Goal: Information Seeking & Learning: Understand process/instructions

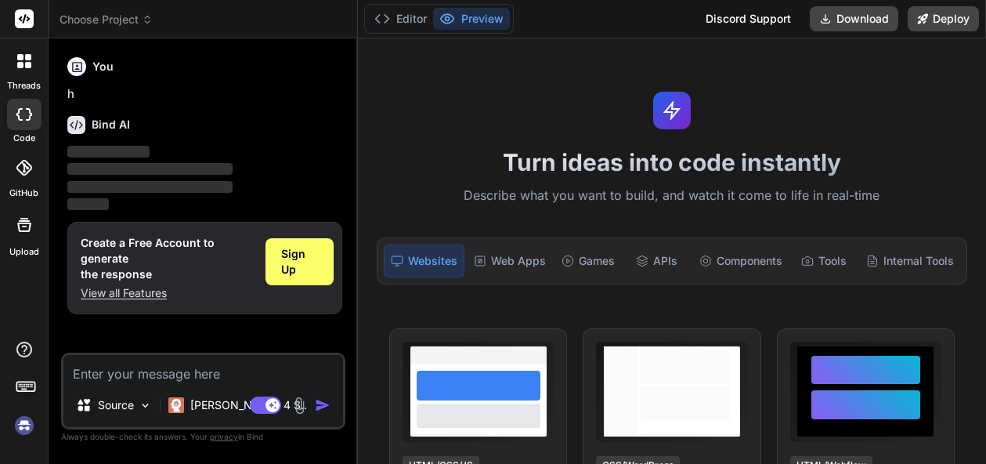
type textarea "x"
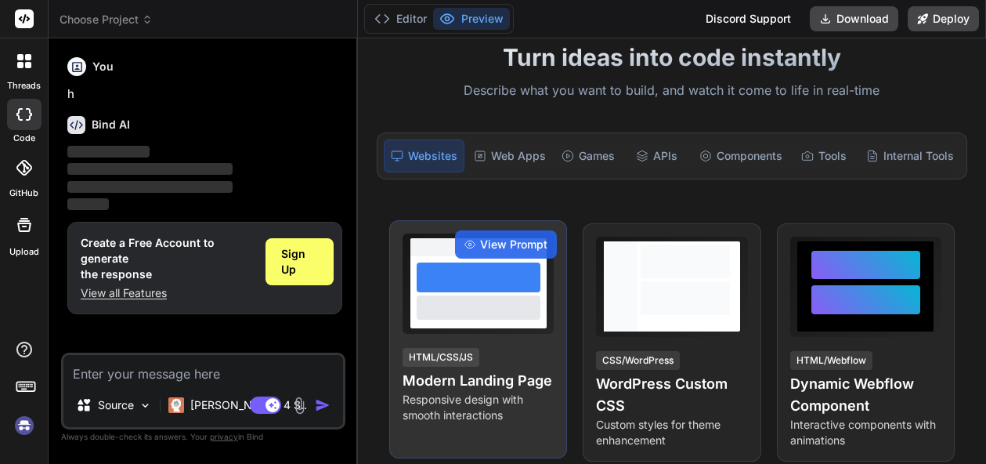
scroll to position [188, 0]
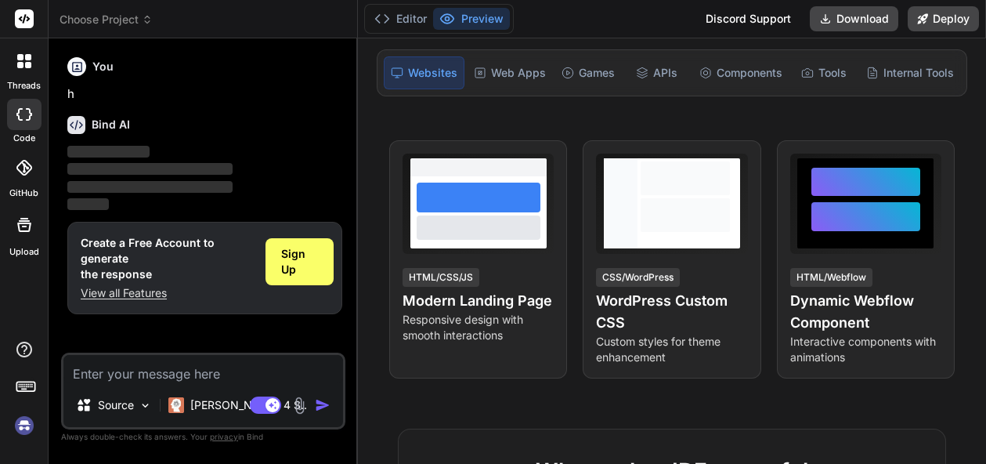
click at [299, 397] on img at bounding box center [300, 405] width 18 height 18
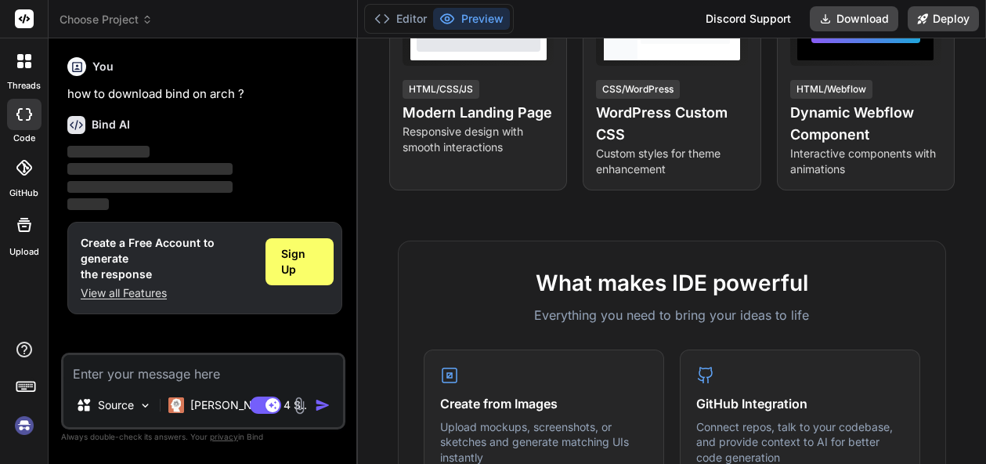
scroll to position [564, 0]
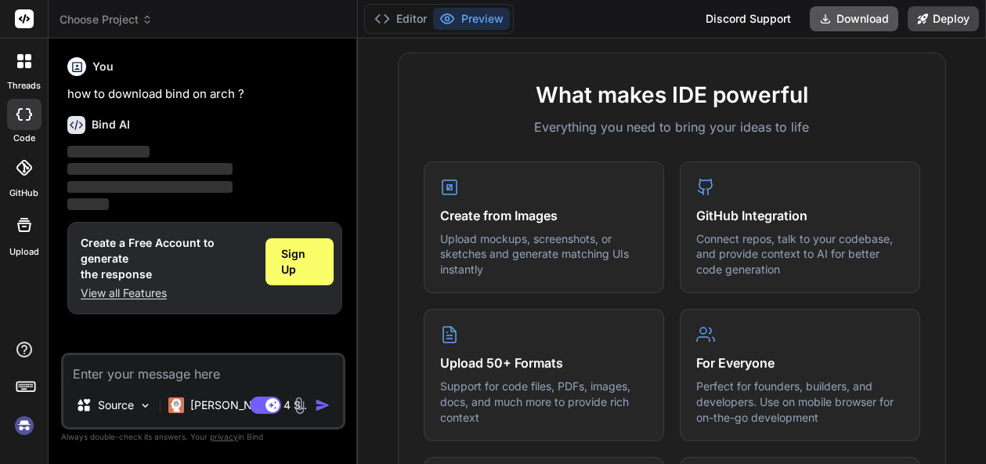
click at [835, 24] on button "Download" at bounding box center [854, 18] width 89 height 25
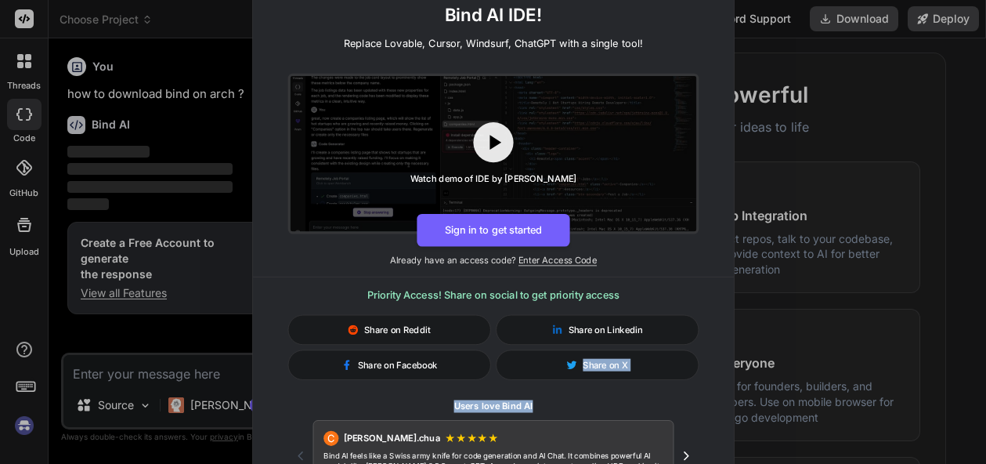
drag, startPoint x: 504, startPoint y: 430, endPoint x: 520, endPoint y: 347, distance: 84.6
click at [520, 420] on div "C Clark.chua ★ ★ ★ ★ ★ Bind AI feels like a Swiss army knife for code generatio…" at bounding box center [492, 455] width 411 height 71
click at [834, 143] on div "🚀 Create and Deploy FullStack Applications with Bind AI IDE! Replace Lovable, C…" at bounding box center [493, 232] width 986 height 464
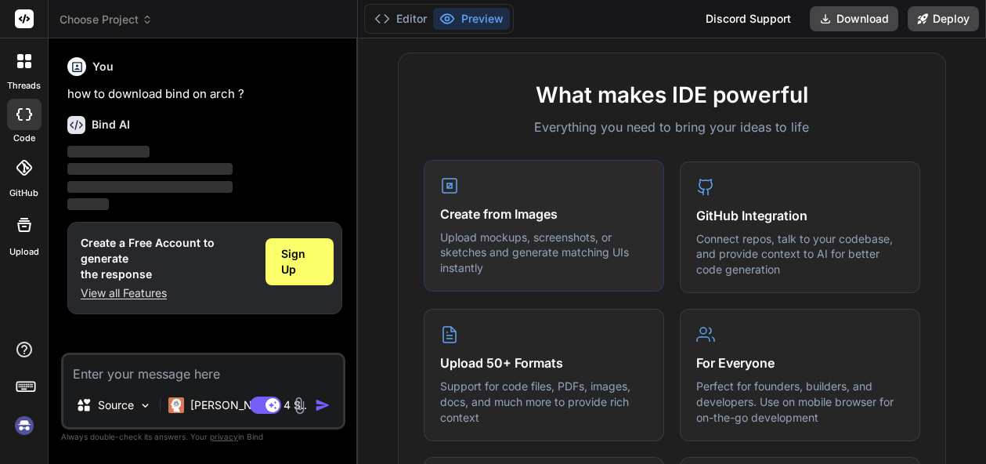
scroll to position [1068, 0]
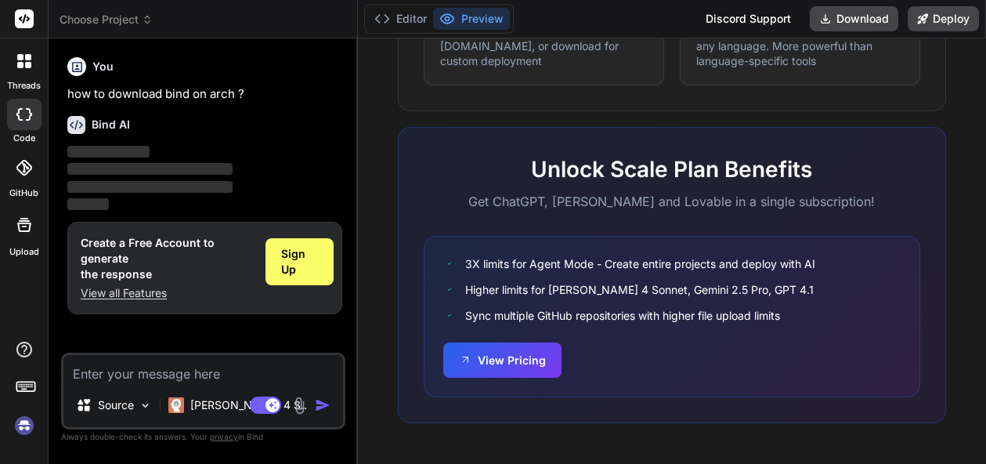
click at [209, 167] on span "‌" at bounding box center [149, 169] width 165 height 12
click at [211, 409] on p "[PERSON_NAME] 4 S.." at bounding box center [248, 405] width 117 height 16
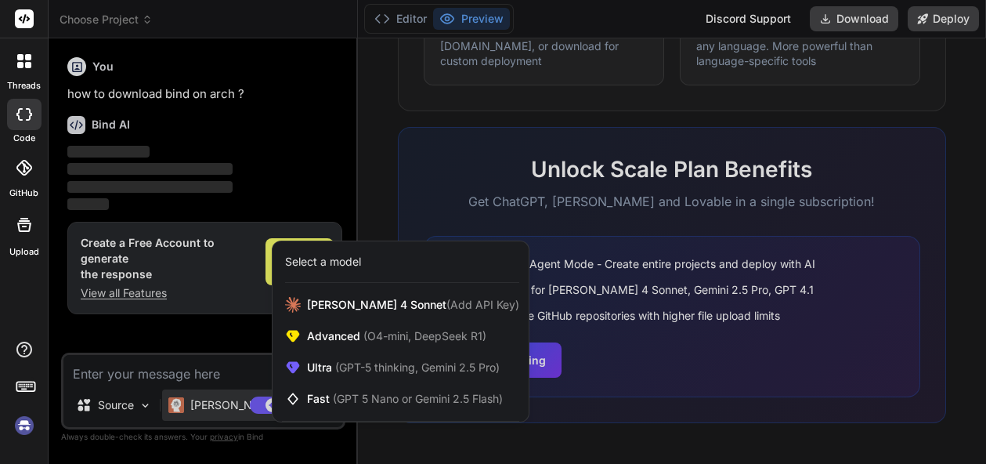
click at [835, 179] on div at bounding box center [493, 232] width 986 height 464
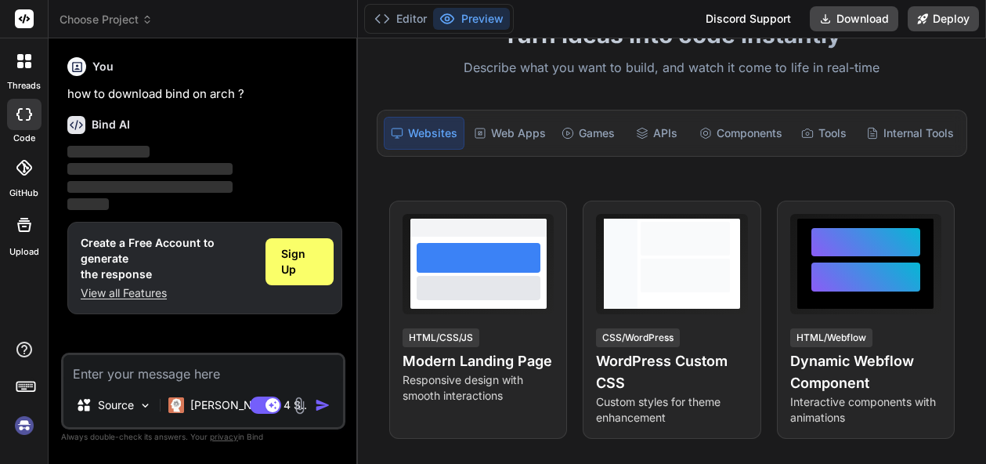
scroll to position [0, 0]
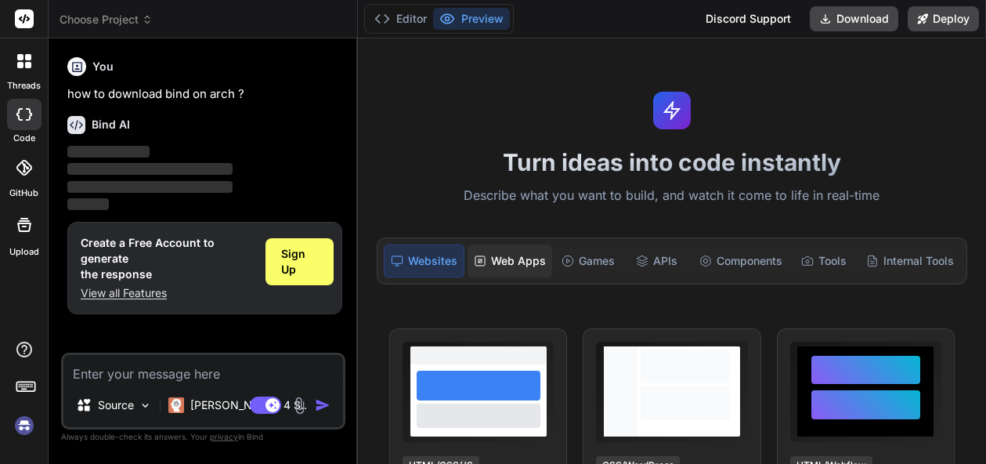
click at [488, 270] on div "Web Apps" at bounding box center [510, 260] width 85 height 33
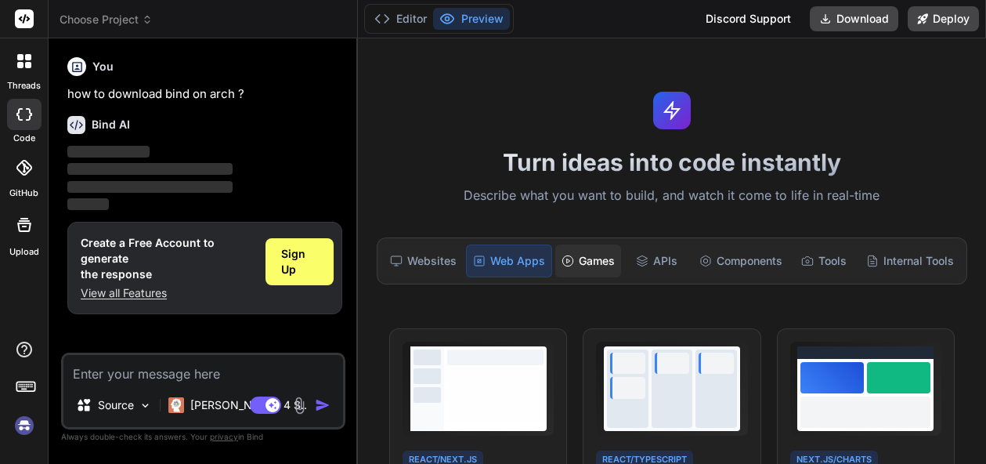
click at [567, 259] on icon at bounding box center [568, 261] width 13 height 13
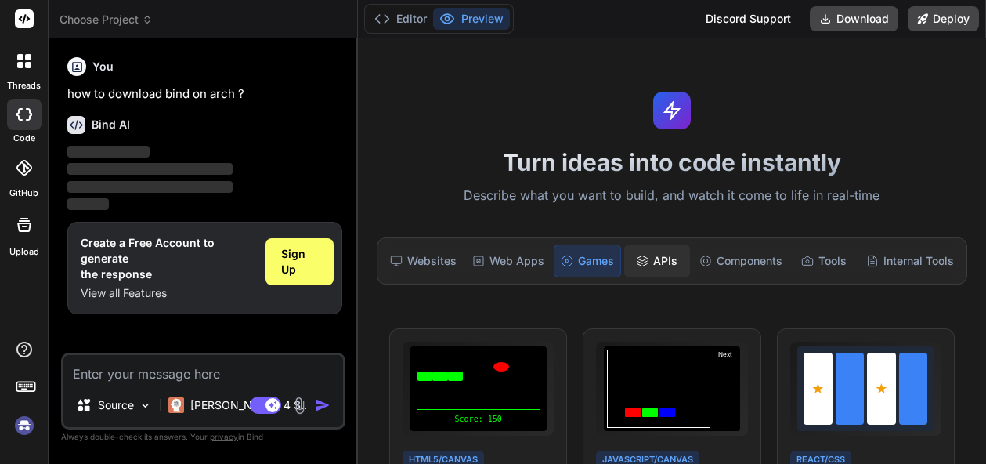
click at [635, 249] on div "APIs" at bounding box center [657, 260] width 66 height 33
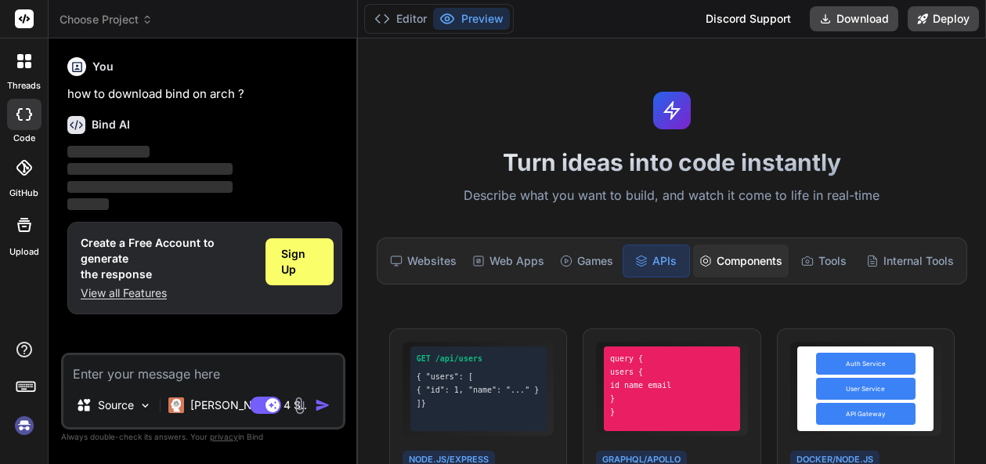
click at [749, 258] on div "Components" at bounding box center [741, 260] width 96 height 33
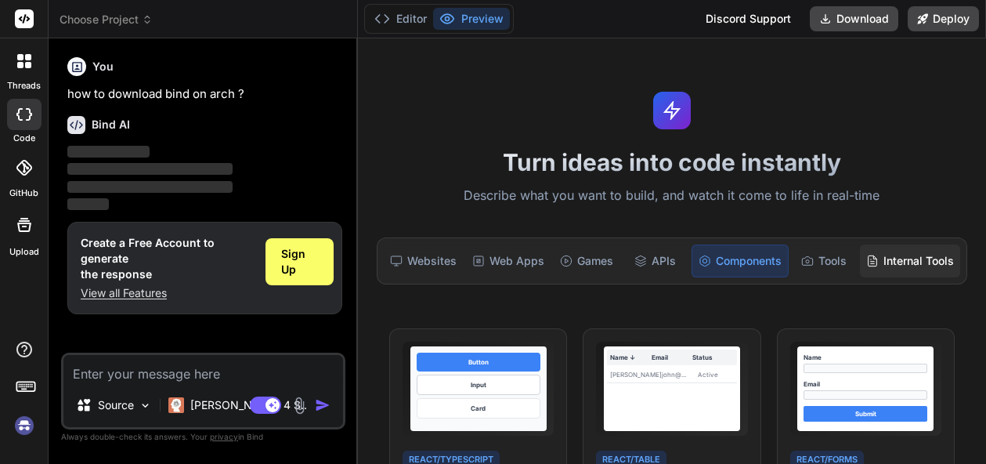
click at [861, 262] on div "Internal Tools" at bounding box center [910, 260] width 100 height 33
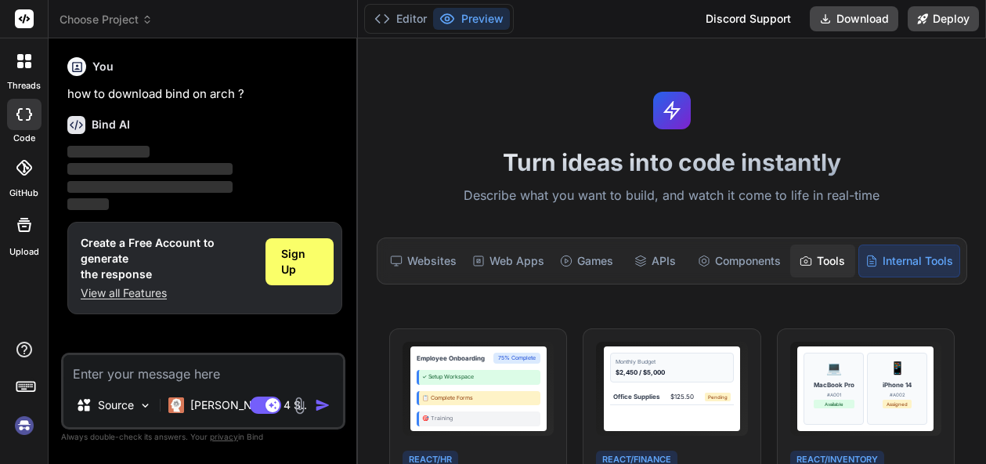
click at [801, 258] on icon at bounding box center [806, 260] width 10 height 9
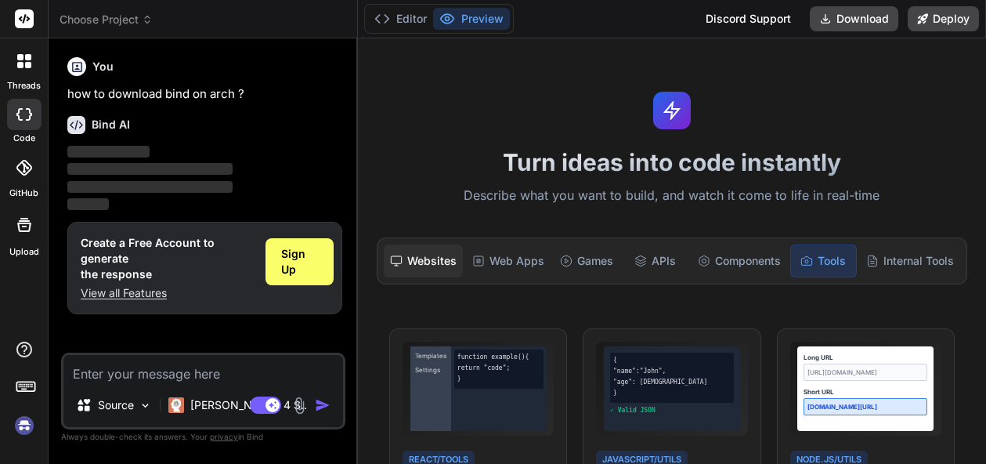
click at [403, 272] on div "Websites" at bounding box center [423, 260] width 79 height 33
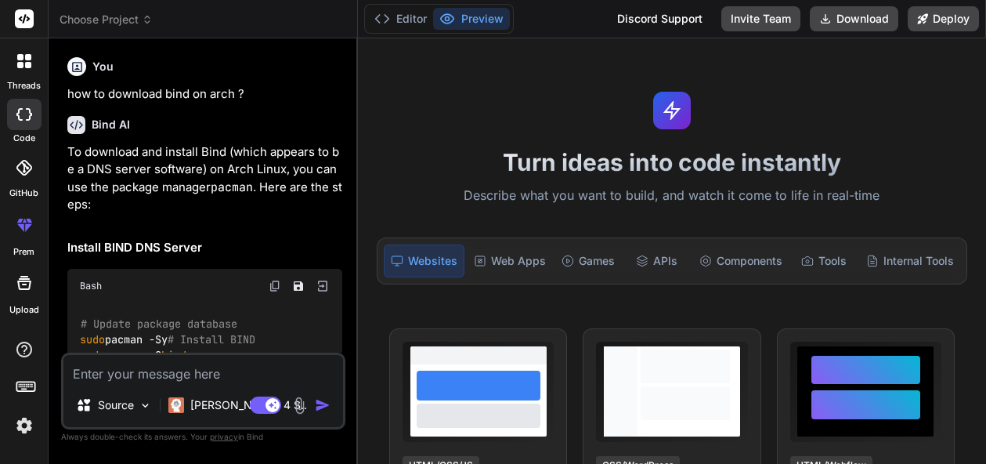
type textarea "x"
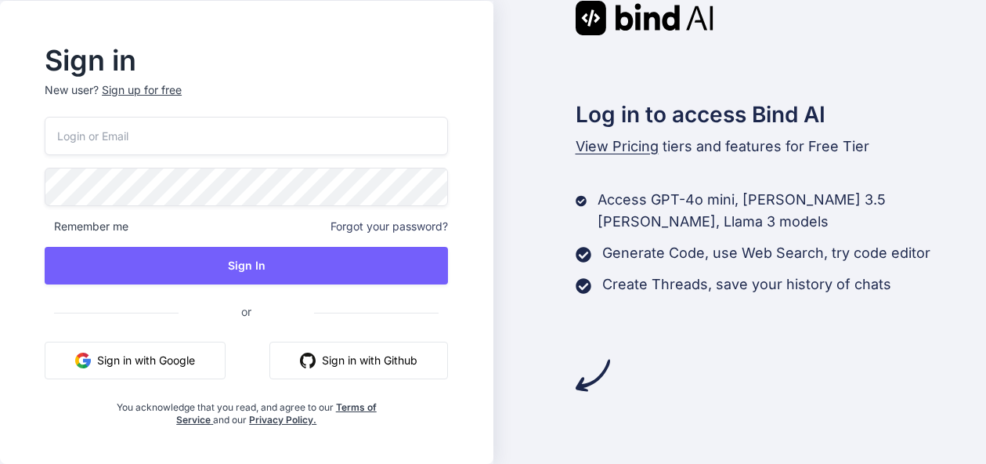
click at [135, 375] on button "Sign in with Google" at bounding box center [135, 361] width 181 height 38
click at [145, 363] on button "Sign in with Google" at bounding box center [135, 361] width 181 height 38
click at [165, 363] on button "Sign in with Google" at bounding box center [135, 361] width 181 height 38
click at [367, 363] on button "Sign in with Github" at bounding box center [358, 361] width 179 height 38
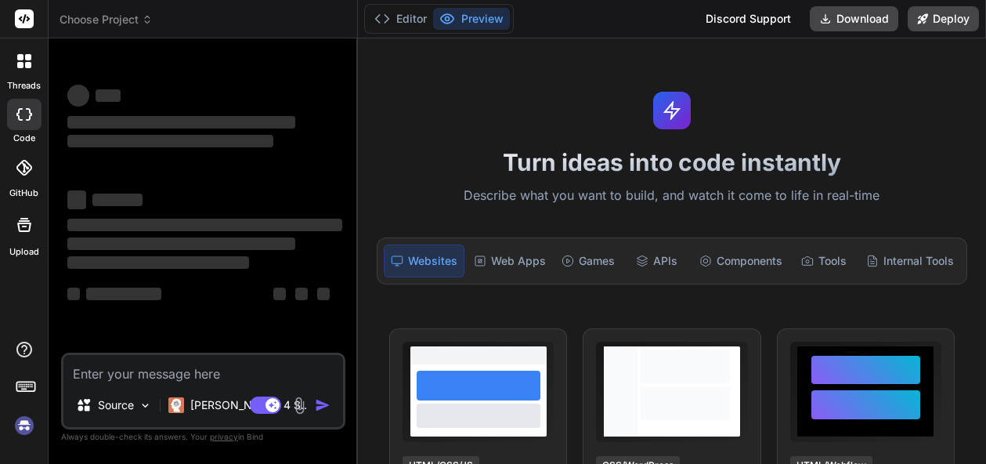
click at [299, 404] on img at bounding box center [300, 405] width 18 height 18
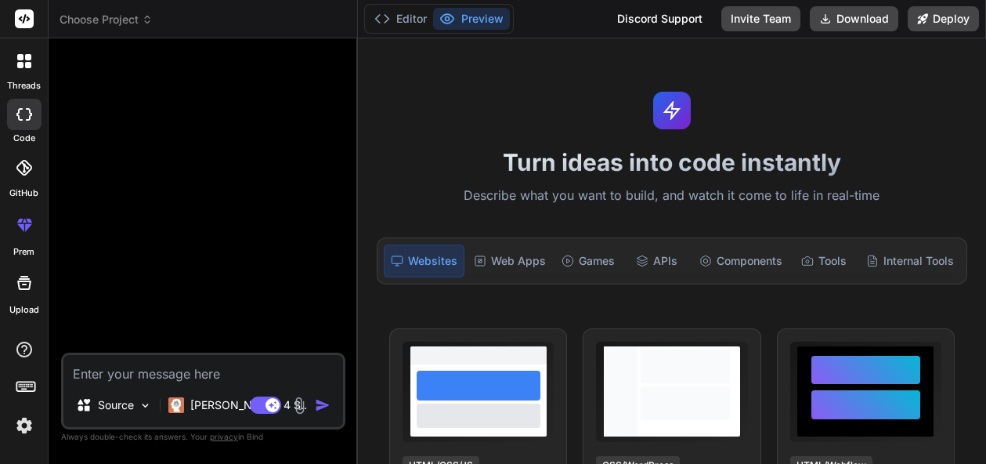
type textarea "x"
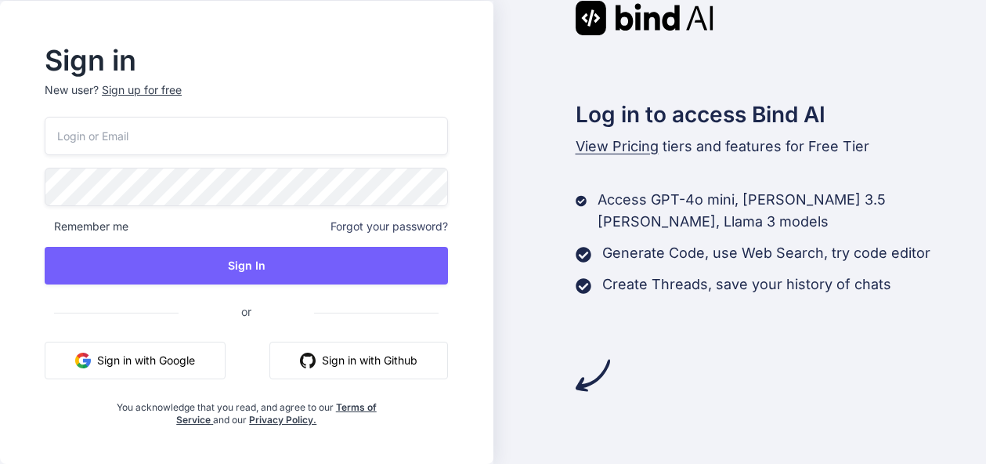
click at [186, 366] on button "Sign in with Google" at bounding box center [135, 361] width 181 height 38
click at [334, 369] on button "Sign in with Github" at bounding box center [358, 361] width 179 height 38
click at [349, 356] on button "Sign in with Github" at bounding box center [358, 361] width 179 height 38
click at [378, 357] on button "Sign in with Github" at bounding box center [358, 361] width 179 height 38
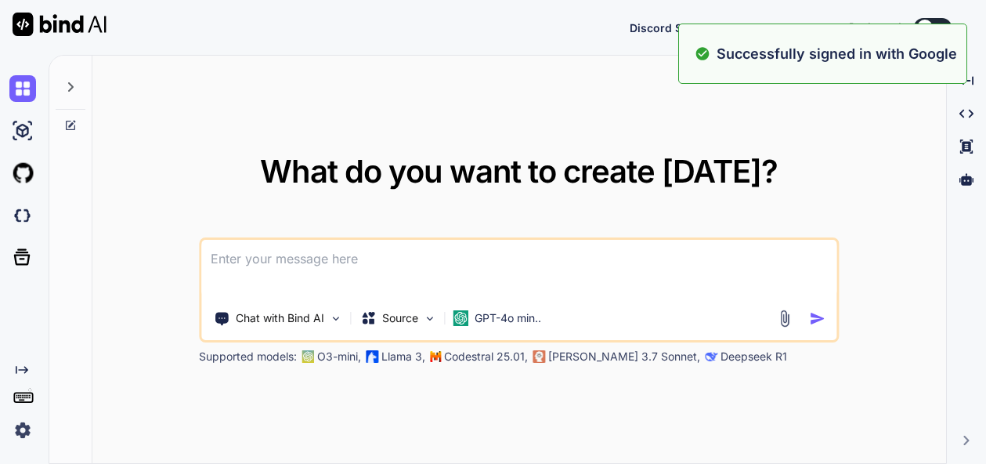
click at [783, 190] on div "What do you want to create today? Chat with Bind AI Source GPT-4o min.. Support…" at bounding box center [519, 260] width 640 height 208
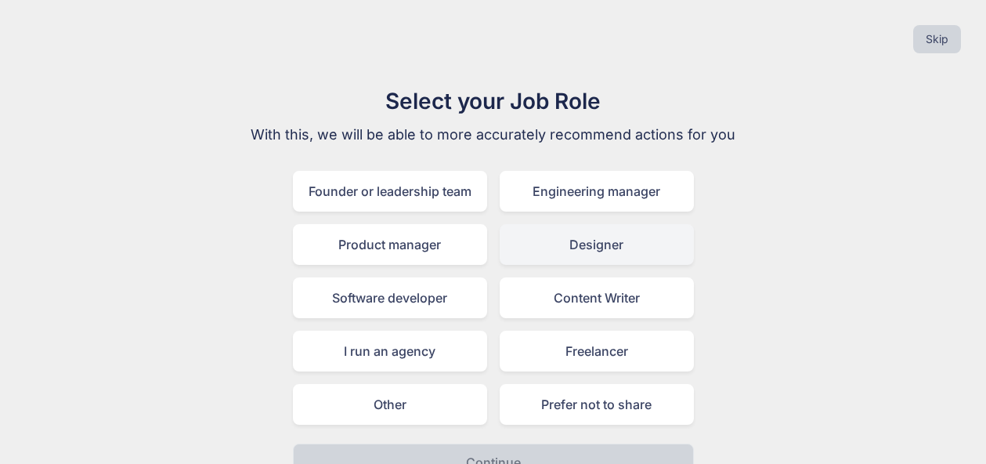
scroll to position [30, 0]
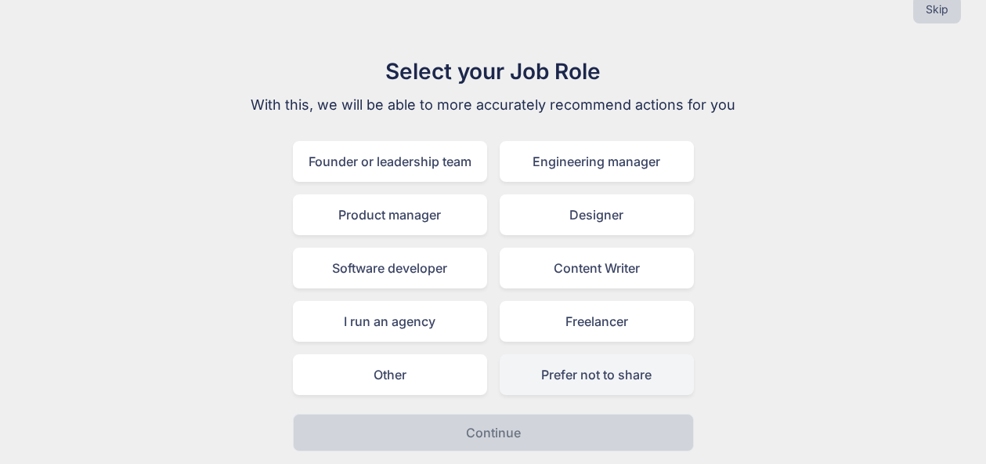
click at [591, 391] on div "Prefer not to share" at bounding box center [597, 374] width 194 height 41
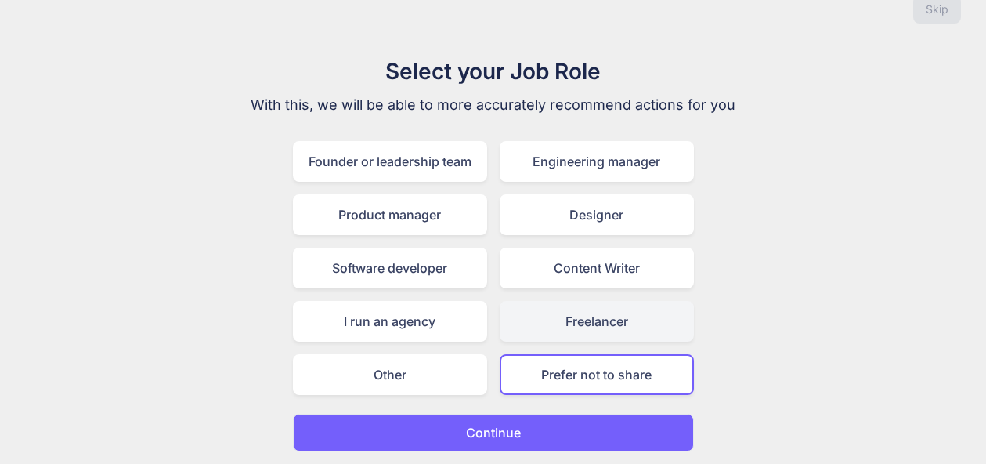
click at [613, 334] on div "Freelancer" at bounding box center [597, 321] width 194 height 41
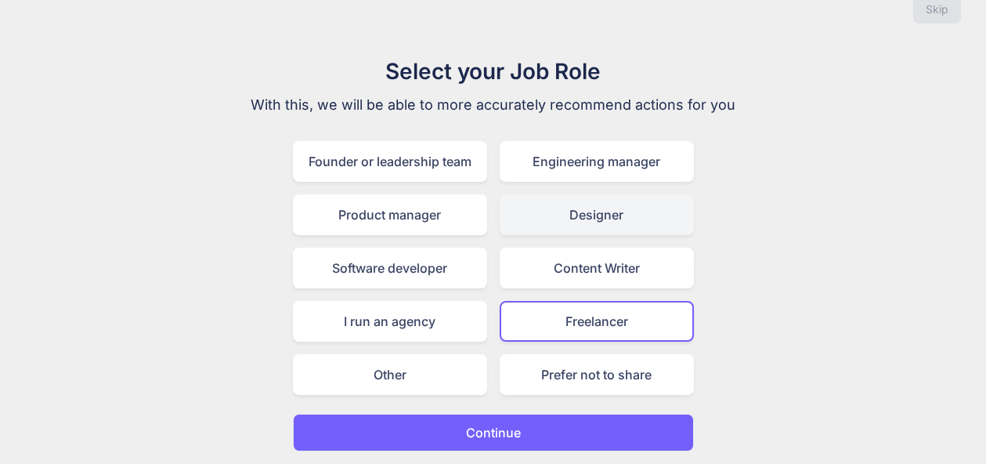
click at [591, 221] on div "Designer" at bounding box center [597, 214] width 194 height 41
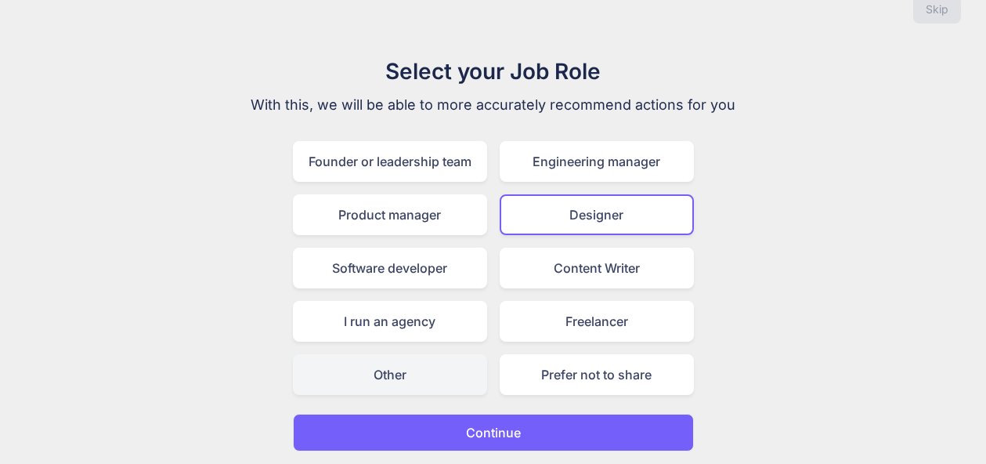
click at [384, 374] on div "Other" at bounding box center [390, 374] width 194 height 41
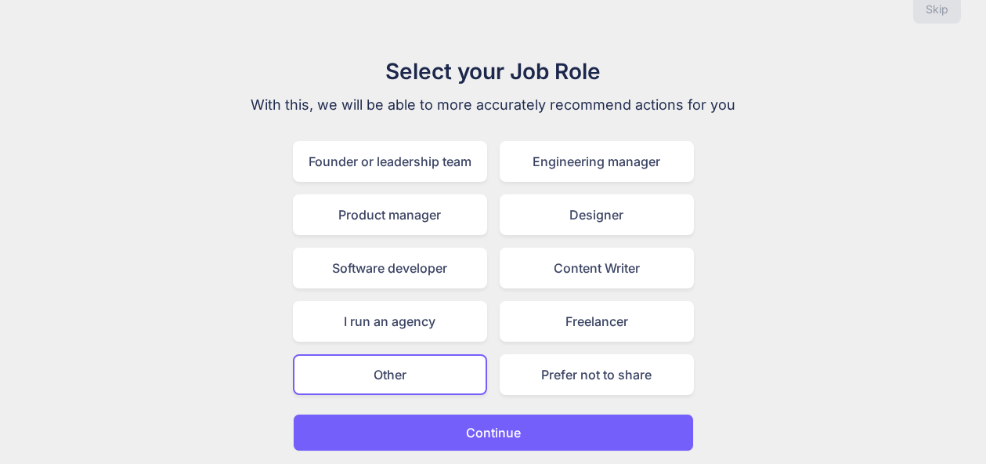
click at [510, 422] on button "Continue" at bounding box center [493, 433] width 401 height 38
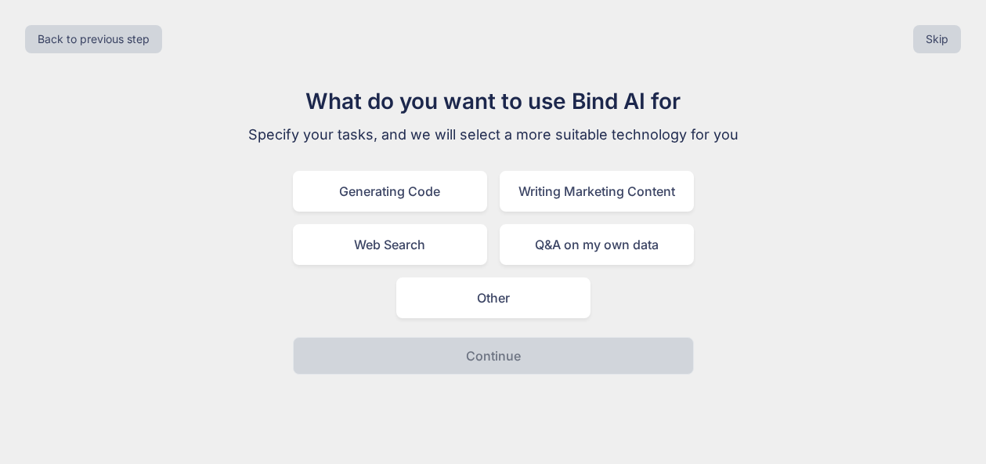
scroll to position [0, 0]
click at [385, 203] on div "Generating Code" at bounding box center [390, 191] width 194 height 41
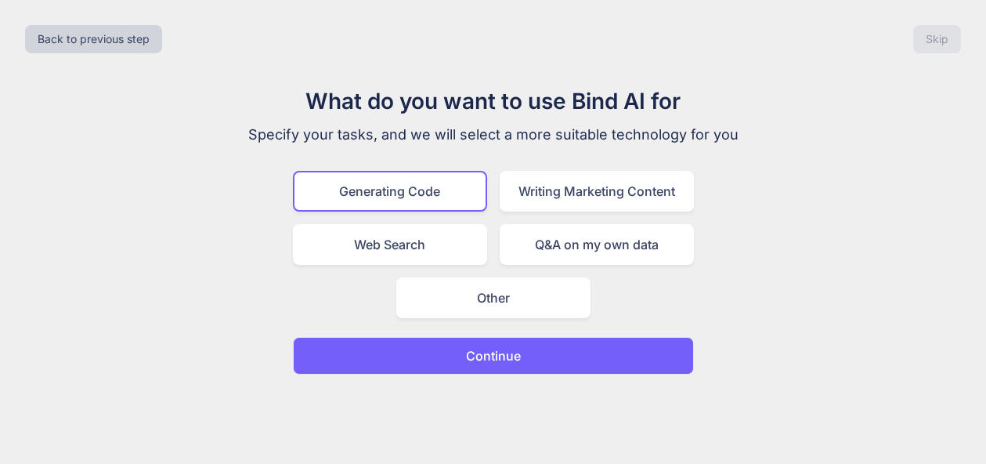
click at [513, 351] on p "Continue" at bounding box center [493, 355] width 55 height 19
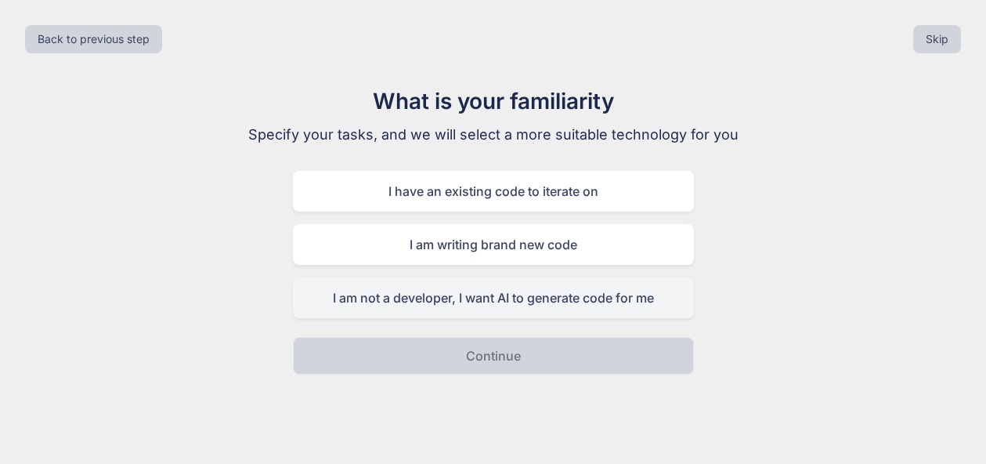
click at [510, 308] on div "I am not a developer, I want AI to generate code for me" at bounding box center [493, 297] width 401 height 41
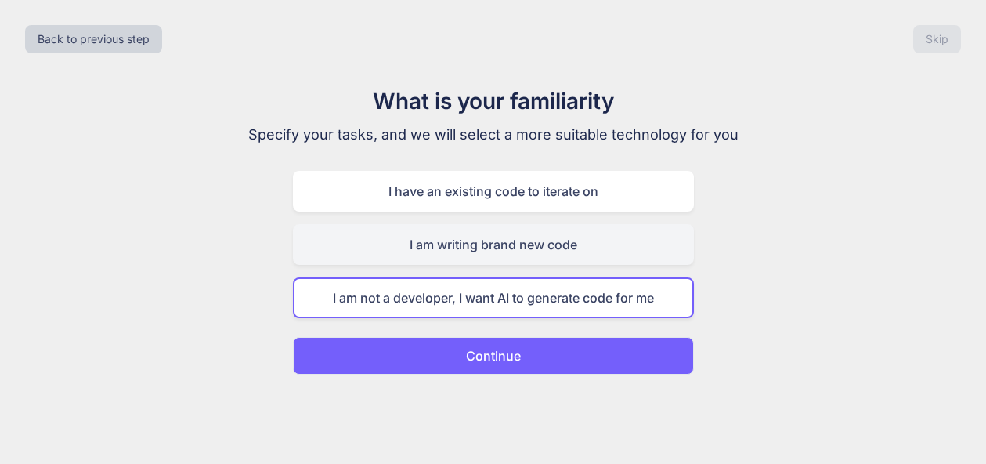
click at [521, 264] on div "I am writing brand new code" at bounding box center [493, 244] width 401 height 41
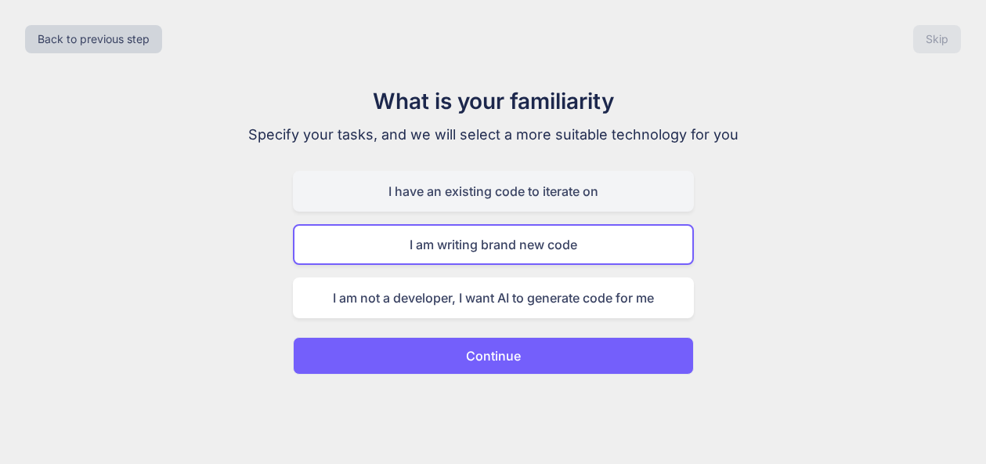
click at [576, 194] on div "I have an existing code to iterate on" at bounding box center [493, 191] width 401 height 41
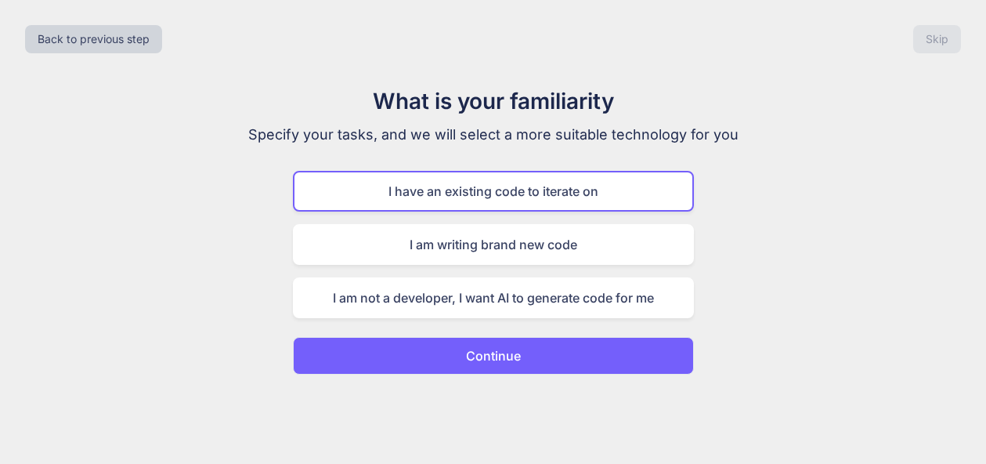
click at [525, 358] on button "Continue" at bounding box center [493, 356] width 401 height 38
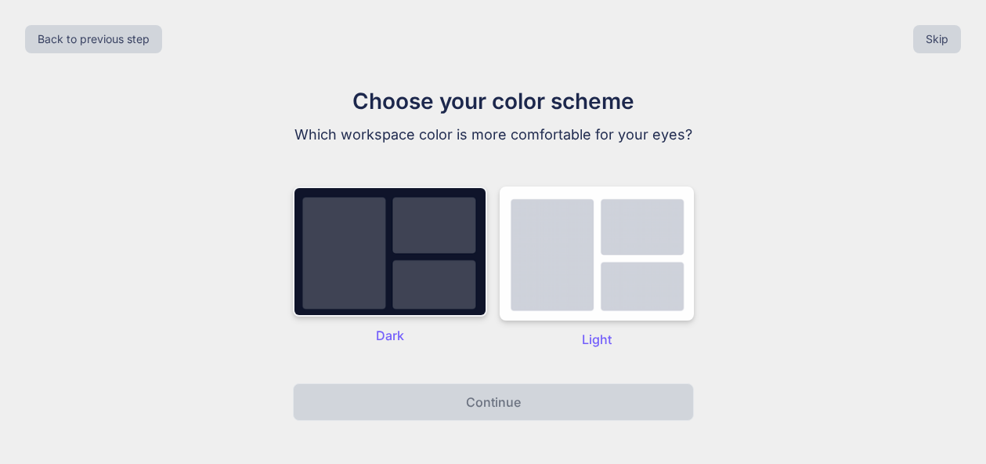
click at [405, 245] on img at bounding box center [390, 251] width 194 height 130
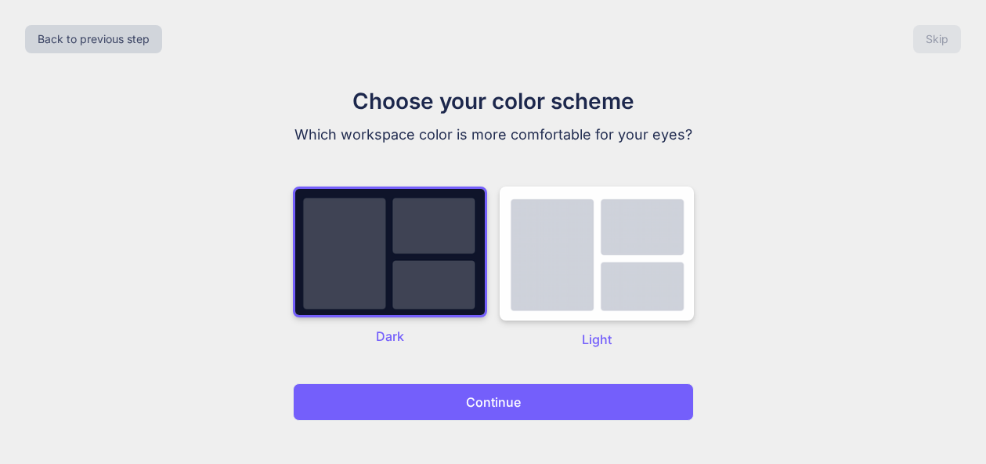
click at [583, 401] on button "Continue" at bounding box center [493, 402] width 401 height 38
click at [579, 402] on button "Continue" at bounding box center [493, 402] width 401 height 38
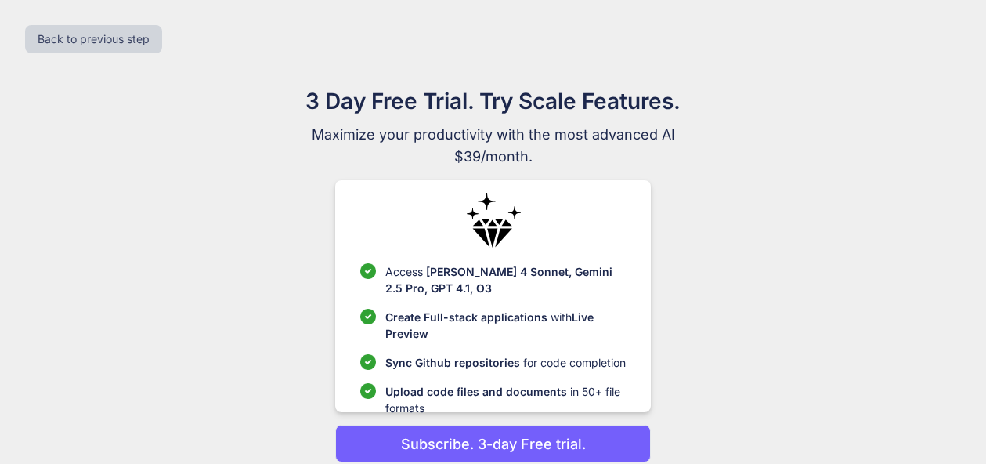
scroll to position [64, 0]
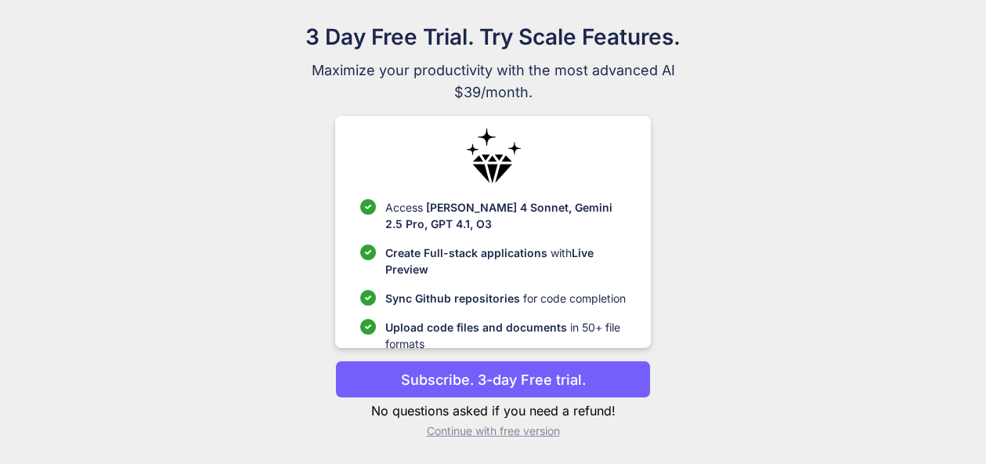
click at [545, 381] on p "Subscribe. 3-day Free trial." at bounding box center [493, 379] width 185 height 21
click at [498, 374] on p "Subscribe. 3-day Free trial." at bounding box center [493, 379] width 185 height 21
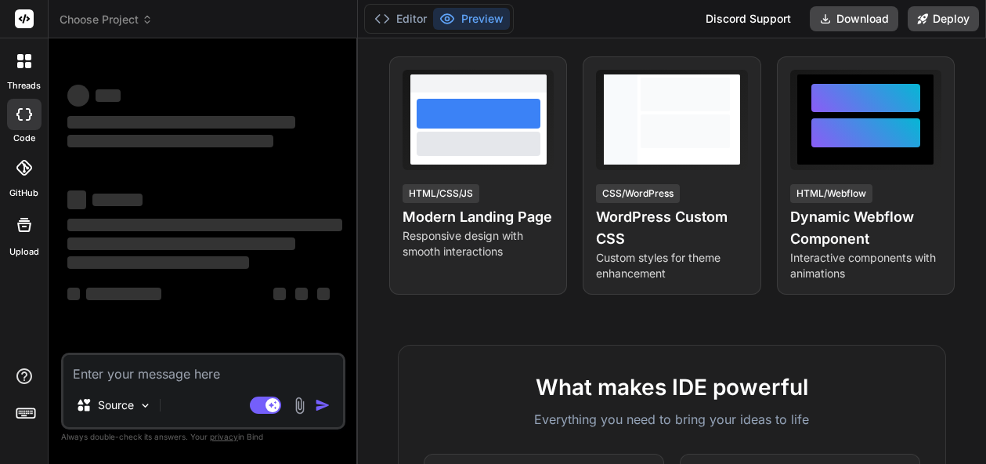
scroll to position [470, 0]
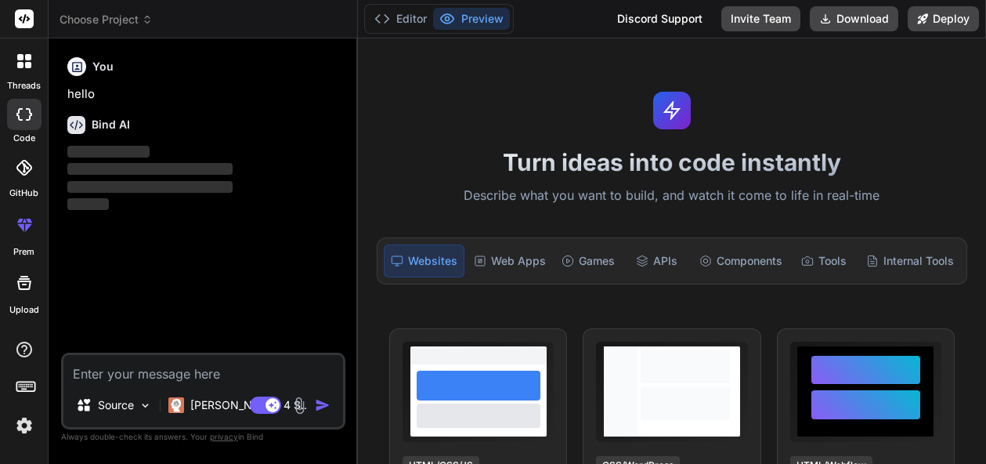
click at [299, 403] on img at bounding box center [300, 405] width 18 height 18
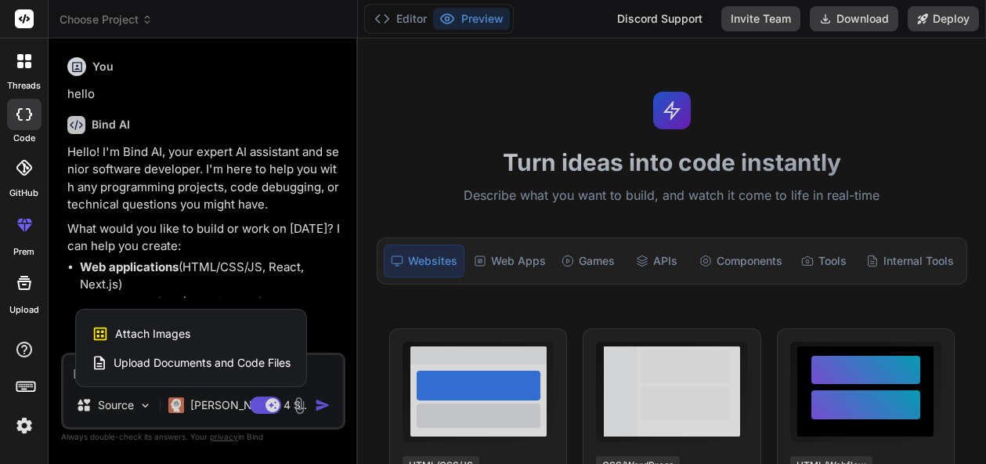
click at [166, 359] on span "Upload Documents and Code Files" at bounding box center [202, 363] width 177 height 16
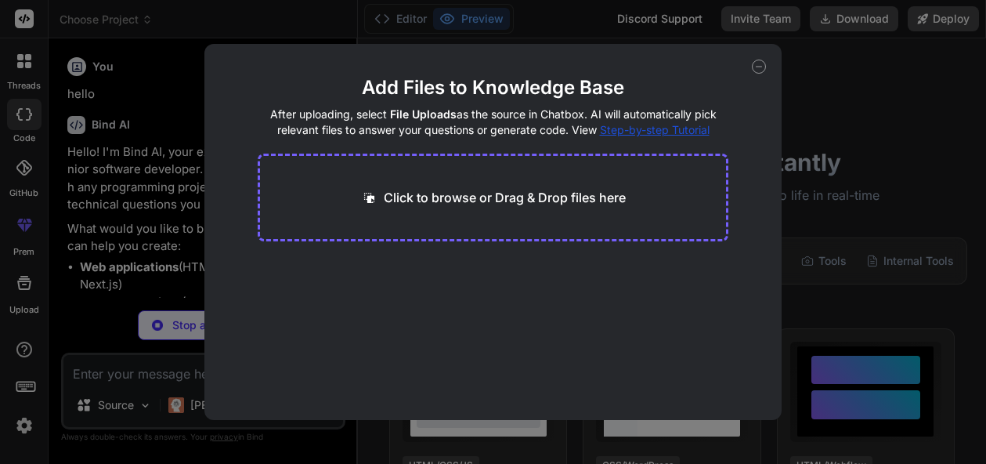
click at [494, 204] on p "Click to browse or Drag & Drop files here" at bounding box center [505, 197] width 242 height 19
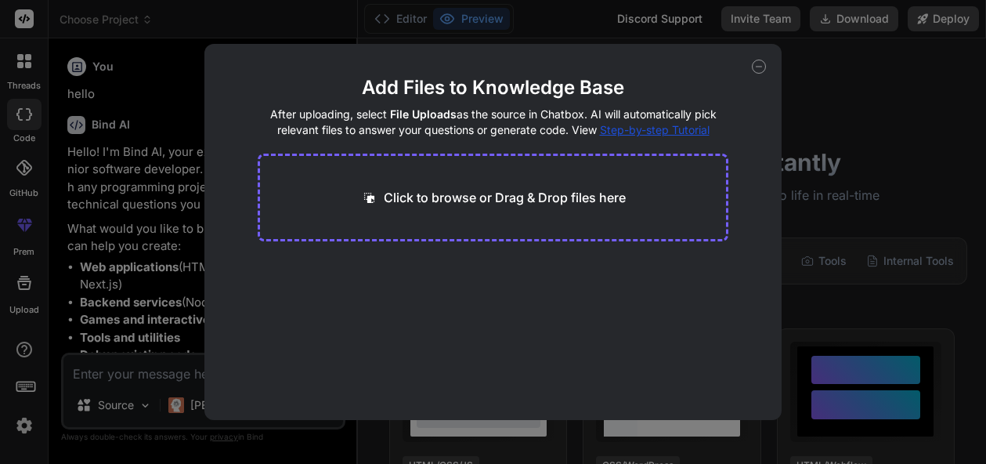
click at [755, 67] on icon at bounding box center [759, 67] width 14 height 14
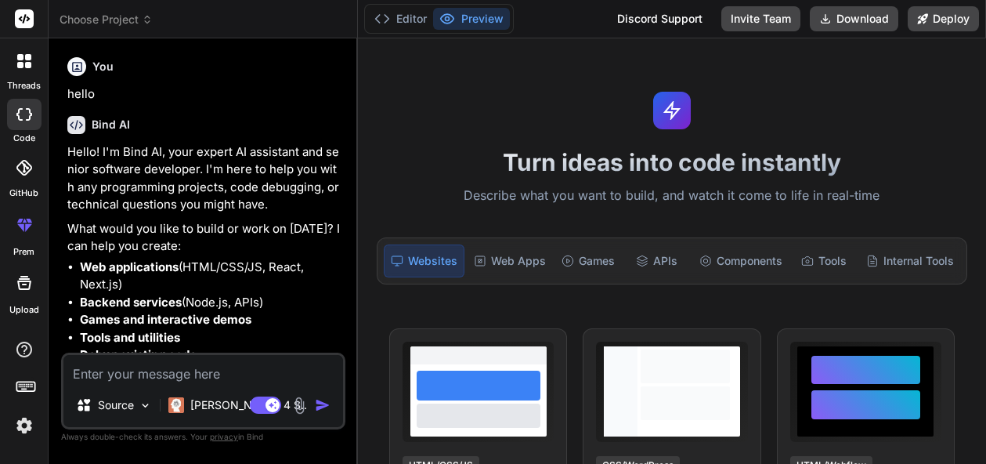
click at [298, 404] on img at bounding box center [300, 405] width 18 height 18
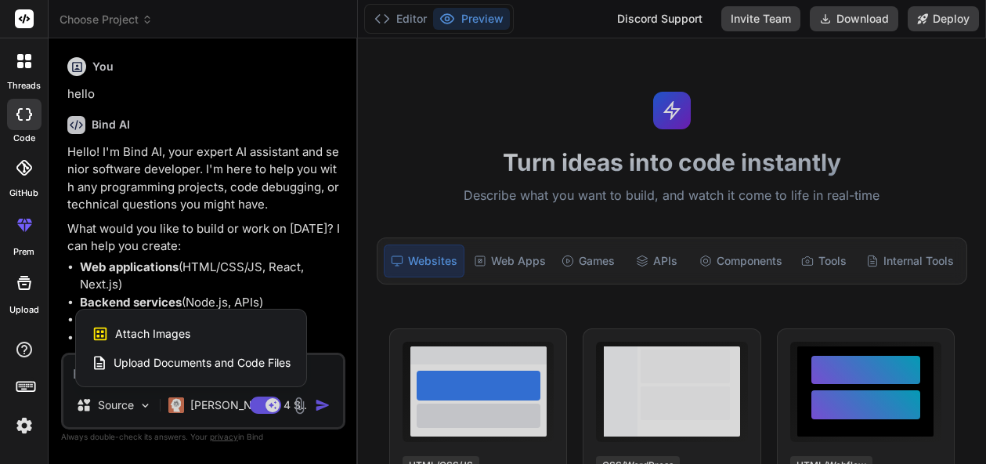
click at [226, 244] on div at bounding box center [493, 232] width 986 height 464
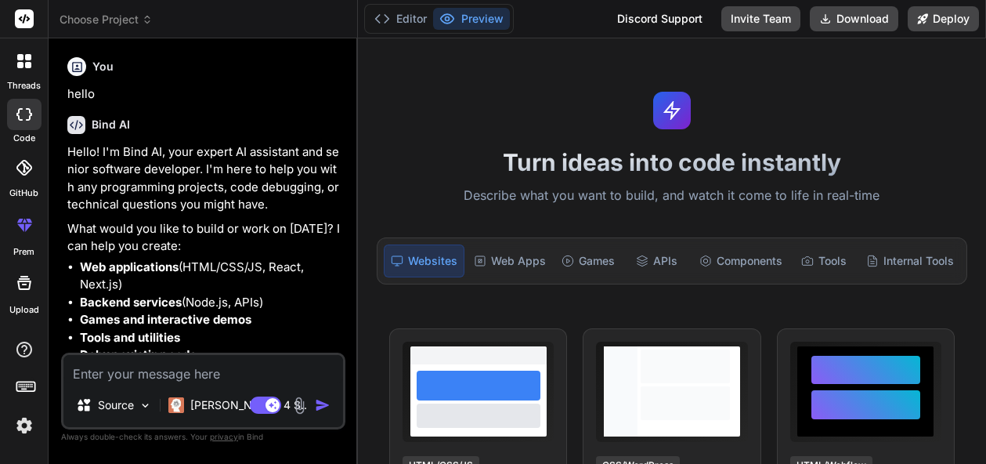
click at [37, 219] on div at bounding box center [24, 225] width 38 height 38
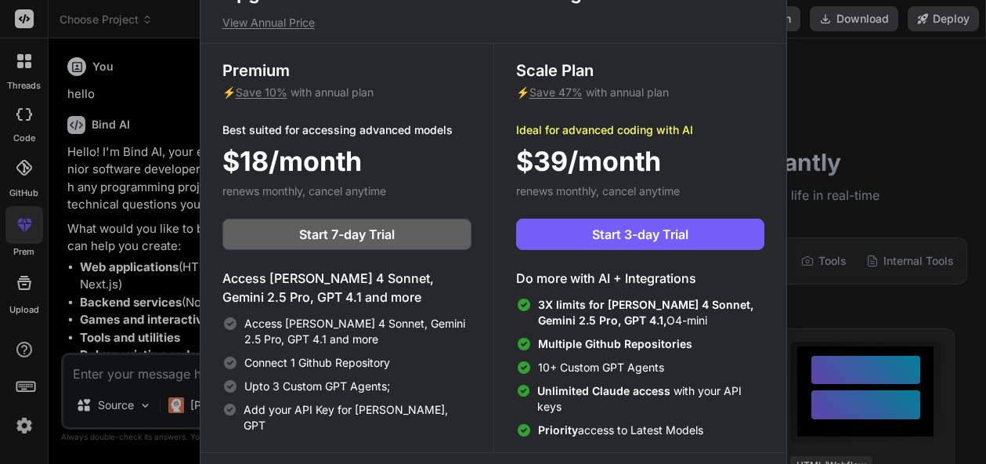
click at [39, 172] on div "Upgrade to access Advanced AI & Integrations View Annual Price Premium ⚡ Save 1…" at bounding box center [493, 232] width 986 height 464
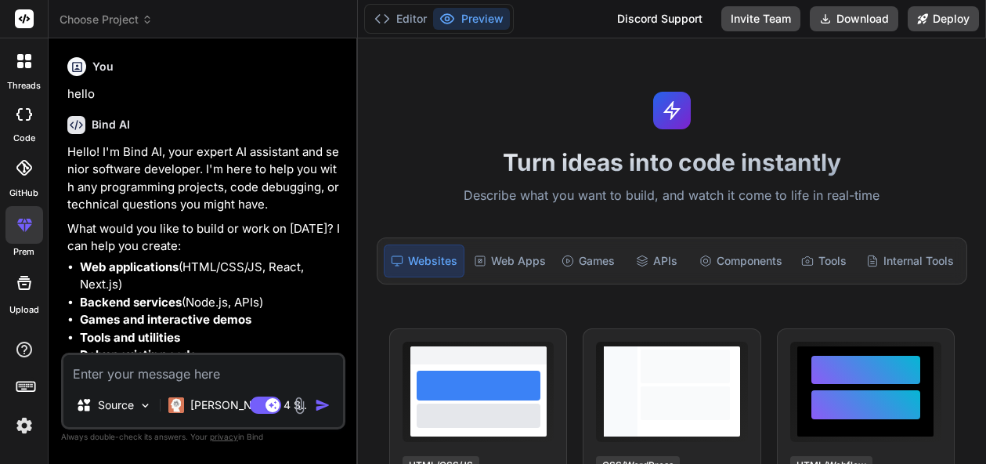
click at [32, 173] on div at bounding box center [24, 167] width 34 height 34
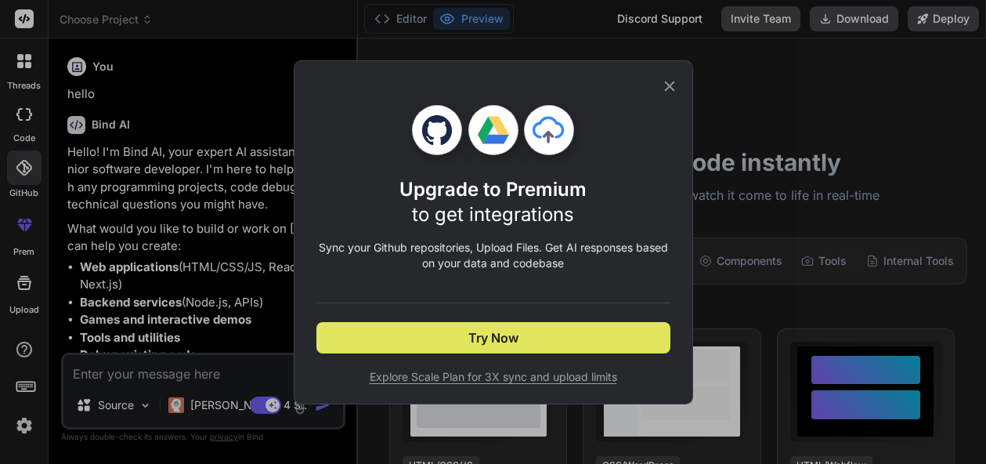
click at [456, 338] on button "Try Now" at bounding box center [493, 337] width 354 height 31
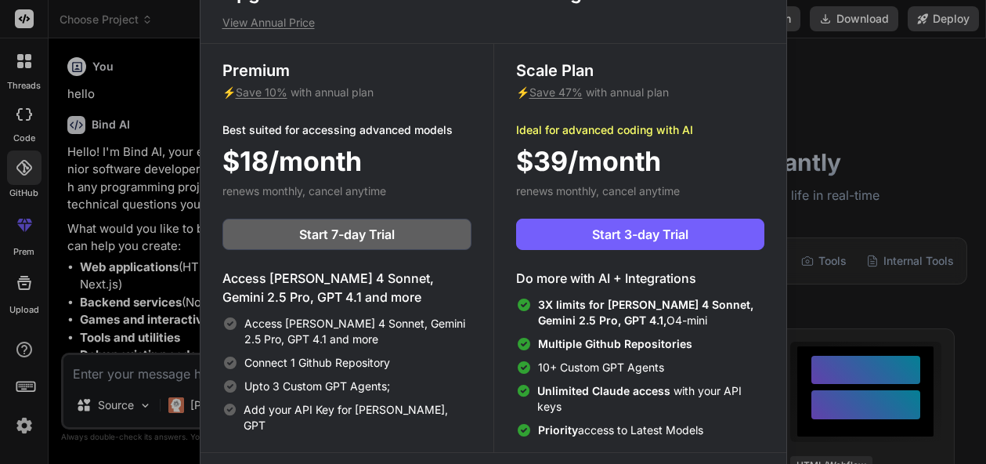
click at [881, 113] on div "Upgrade to access Advanced AI & Integrations View Annual Price Premium ⚡ Save 1…" at bounding box center [493, 232] width 986 height 464
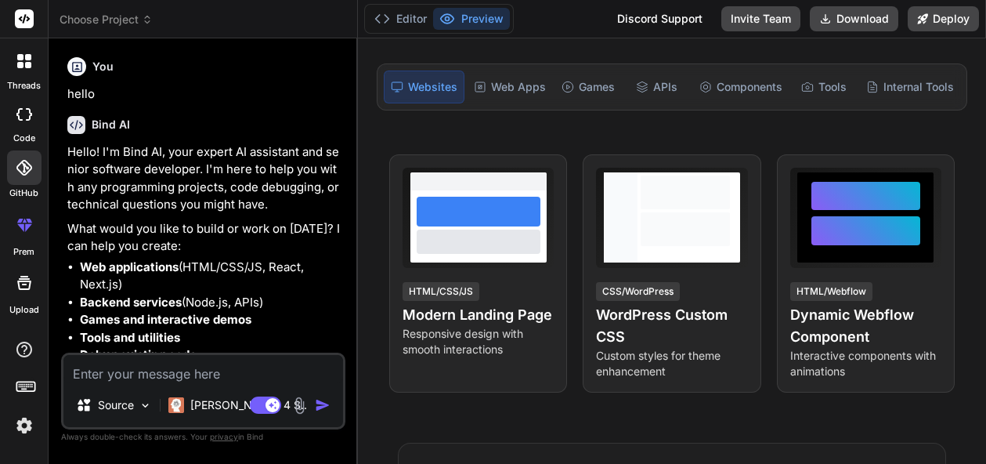
scroll to position [188, 0]
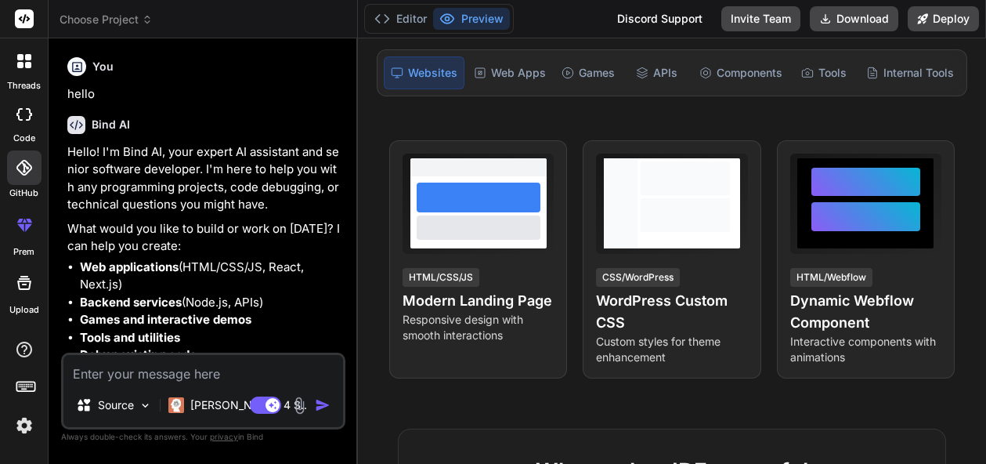
click at [221, 388] on div "Source Claude 4 S.. Agent Mode. When this toggle is activated, AI automatically…" at bounding box center [203, 390] width 284 height 77
click at [221, 376] on textarea at bounding box center [203, 369] width 280 height 28
click at [292, 404] on img at bounding box center [300, 405] width 18 height 18
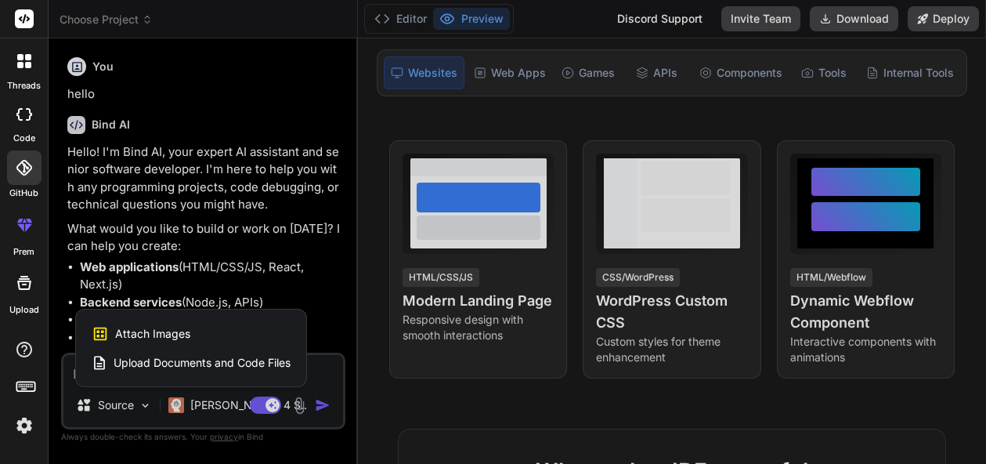
click at [251, 343] on div "Attach Images Image attachments are only supported in Claude and Gemini models." at bounding box center [191, 334] width 199 height 30
type textarea "x"
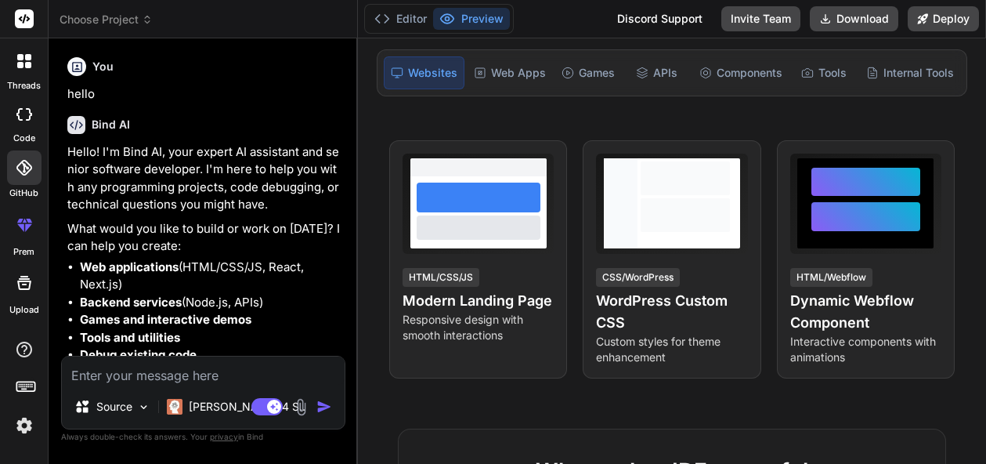
scroll to position [53, 0]
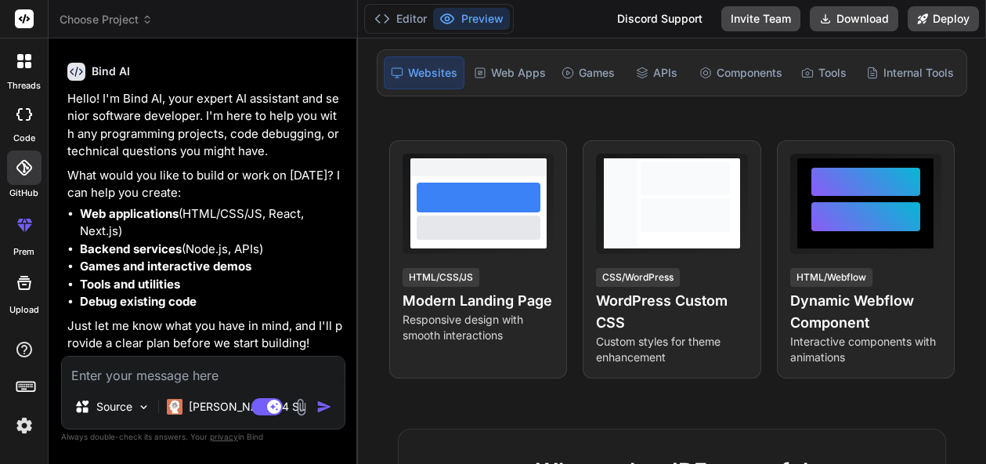
click at [201, 377] on textarea at bounding box center [203, 370] width 283 height 28
type textarea "h"
type textarea "x"
type textarea "ho"
type textarea "x"
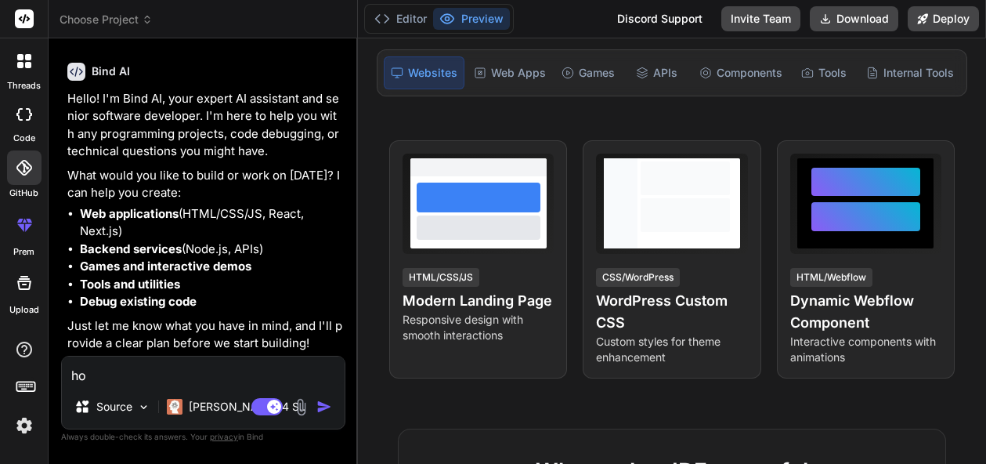
type textarea "how"
type textarea "x"
type textarea "how"
type textarea "x"
type textarea "how t"
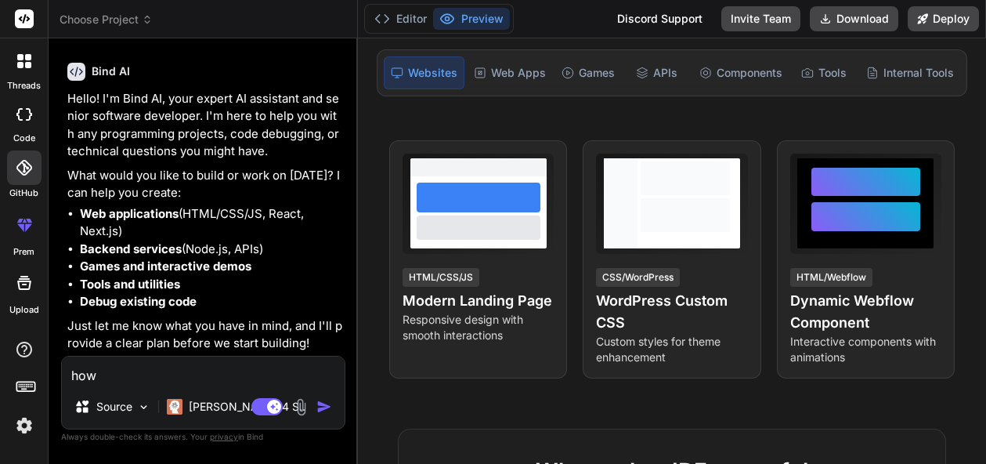
type textarea "x"
type textarea "how to"
type textarea "x"
type textarea "how to"
type textarea "x"
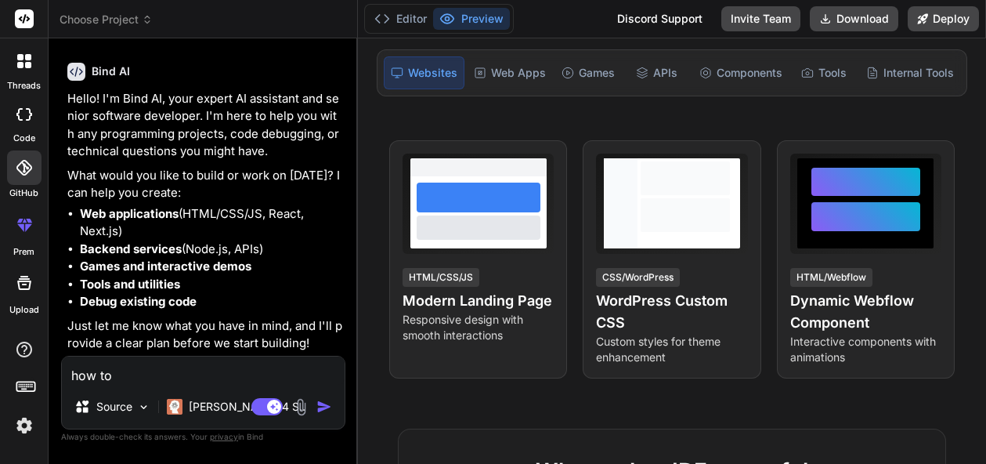
type textarea "how to i"
type textarea "x"
type textarea "how to in"
type textarea "x"
type textarea "how to ins"
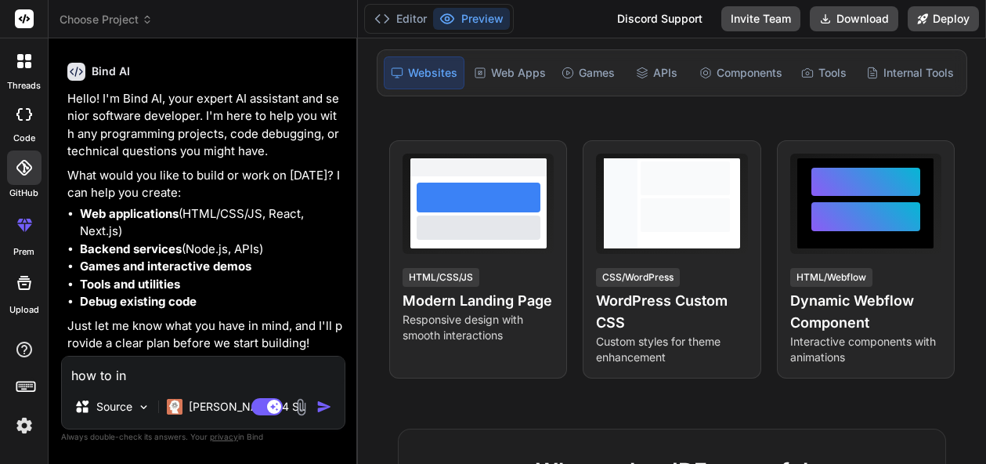
type textarea "x"
type textarea "how to inst"
type textarea "x"
type textarea "how to insta"
type textarea "x"
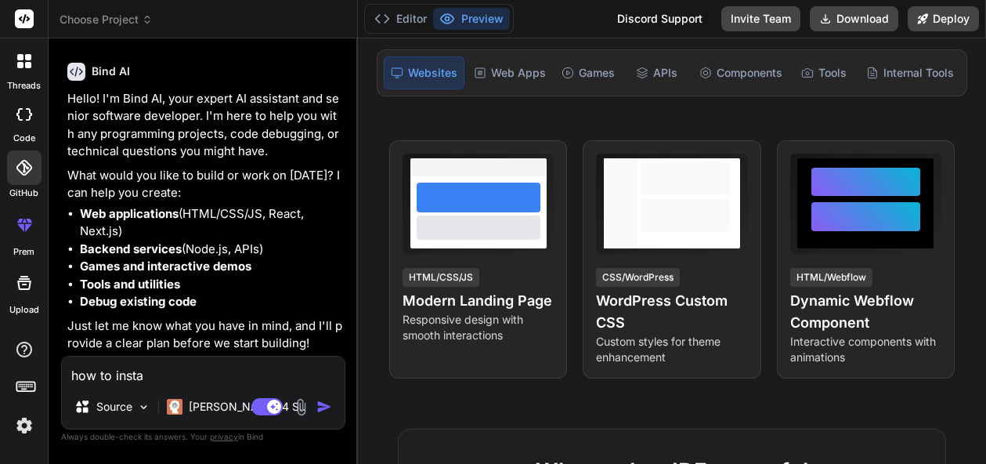
type textarea "how to instal"
type textarea "x"
type textarea "how to install"
type textarea "x"
type textarea "how to install"
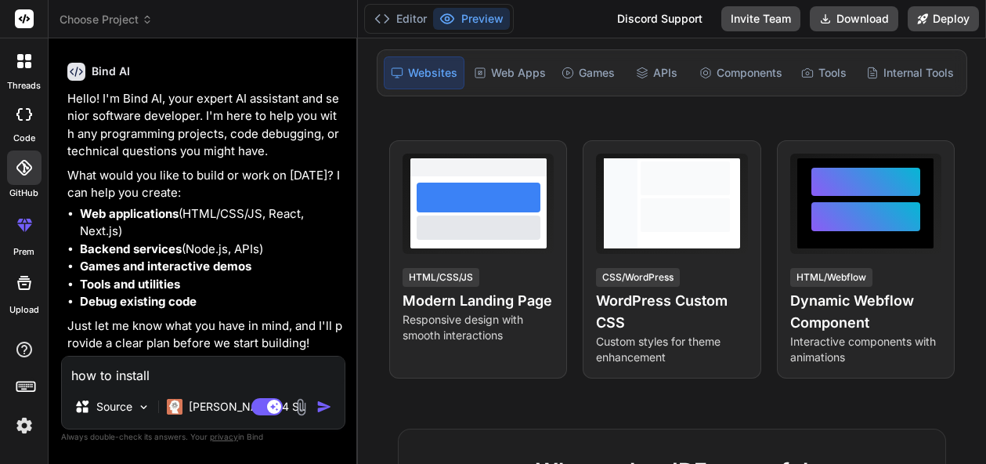
type textarea "x"
type textarea "how to install b"
type textarea "x"
type textarea "how to install bi"
type textarea "x"
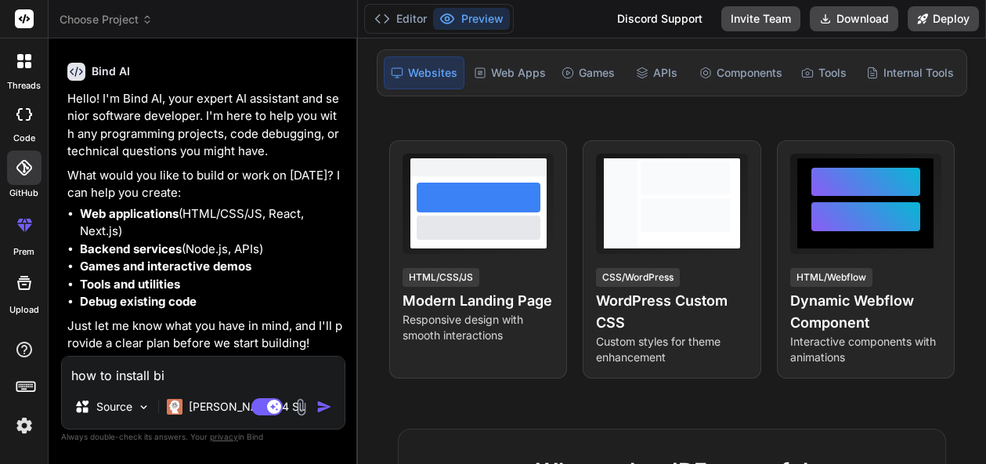
type textarea "how to install bin"
type textarea "x"
type textarea "how to install bind"
type textarea "x"
type textarea "how to install bind"
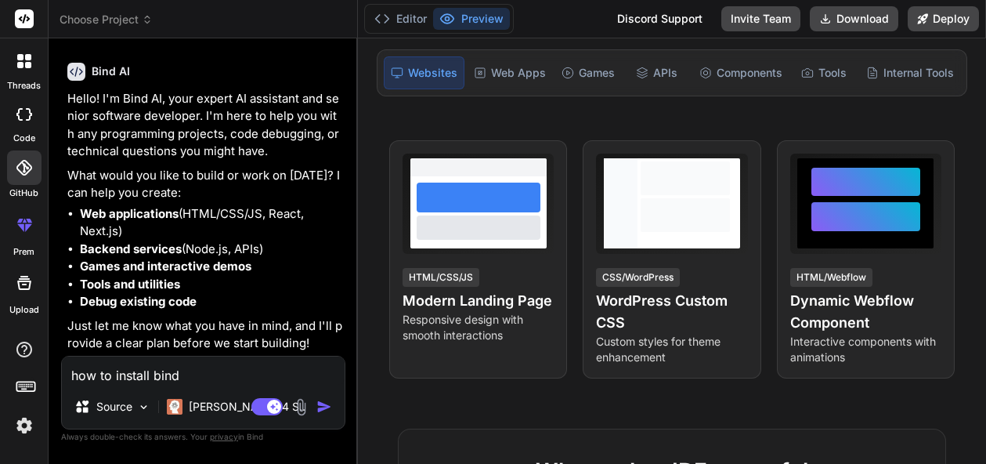
type textarea "x"
type textarea "how to install bind a"
type textarea "x"
type textarea "how to install bind ai"
type textarea "x"
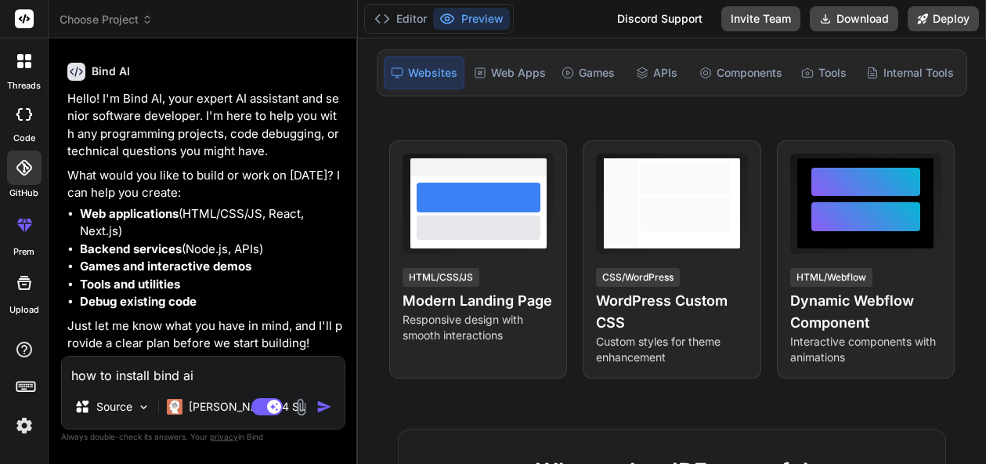
type textarea "how to install bind ai"
type textarea "x"
type textarea "how to install bind ai i"
type textarea "x"
type textarea "how to install bind ai id"
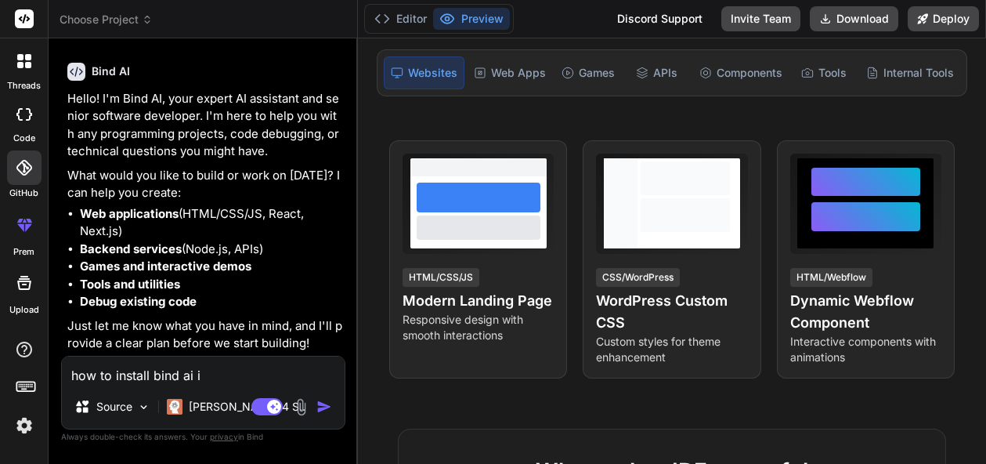
type textarea "x"
type textarea "how to install bind ai ide"
type textarea "x"
type textarea "how to install bind ai ide"
type textarea "x"
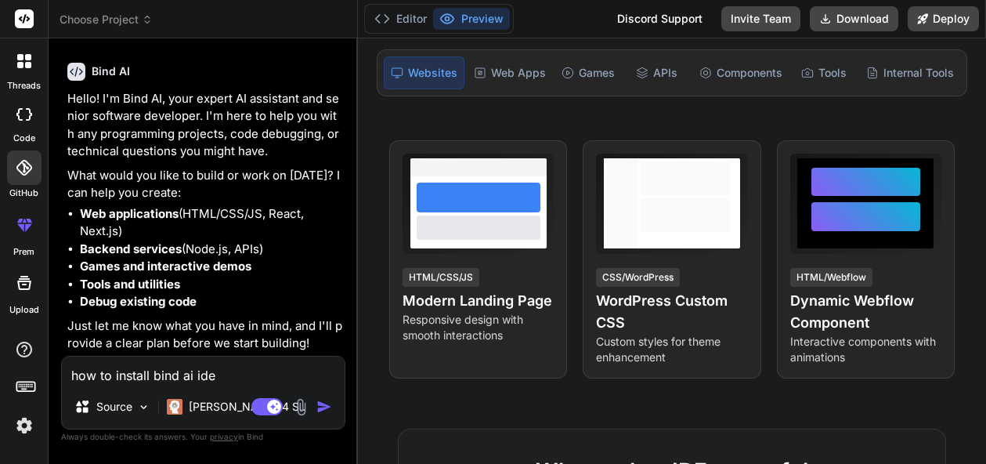
type textarea "how to install bind ai ide o"
type textarea "x"
type textarea "how to install bind ai ide on"
type textarea "x"
type textarea "how to install bind ai ide on"
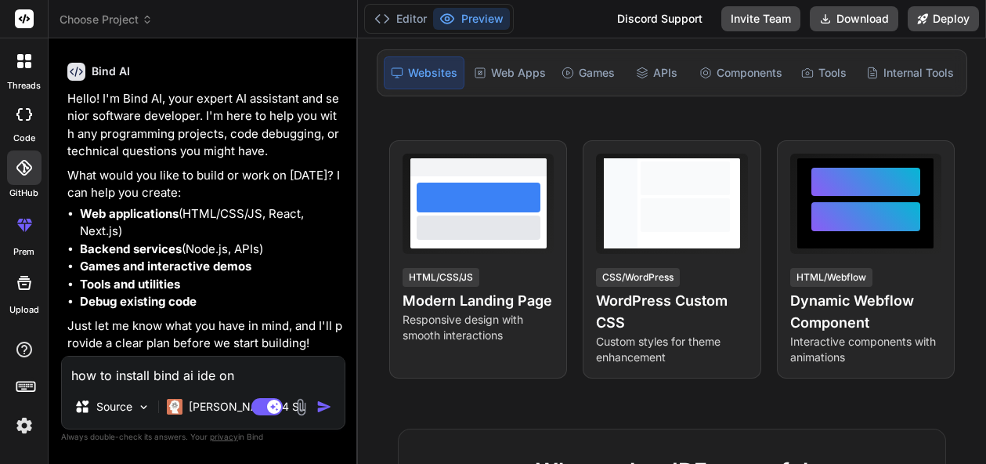
type textarea "x"
type textarea "how to install bind ai ide on a"
type textarea "x"
type textarea "how to install bind ai ide on ar"
type textarea "x"
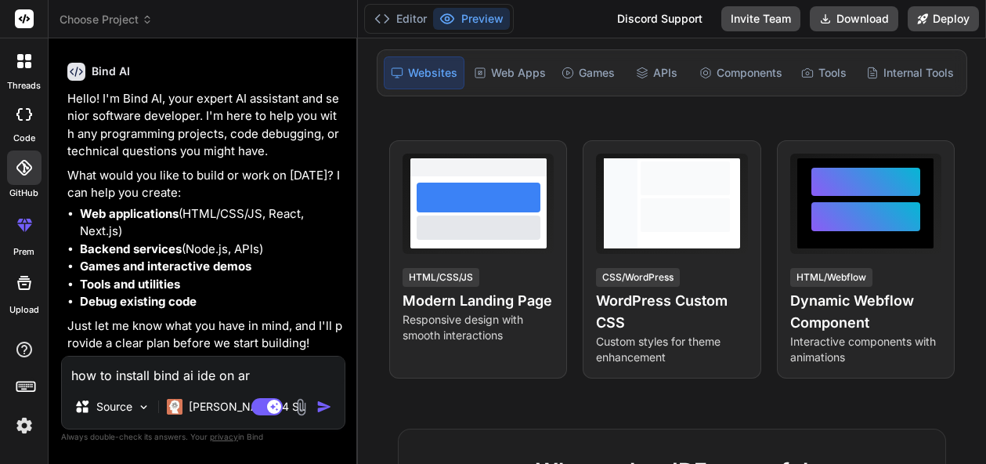
type textarea "how to install bind ai ide on arc"
type textarea "x"
type textarea "how to install bind ai ide on arcj"
type textarea "x"
type textarea "how to install bind ai ide on arc"
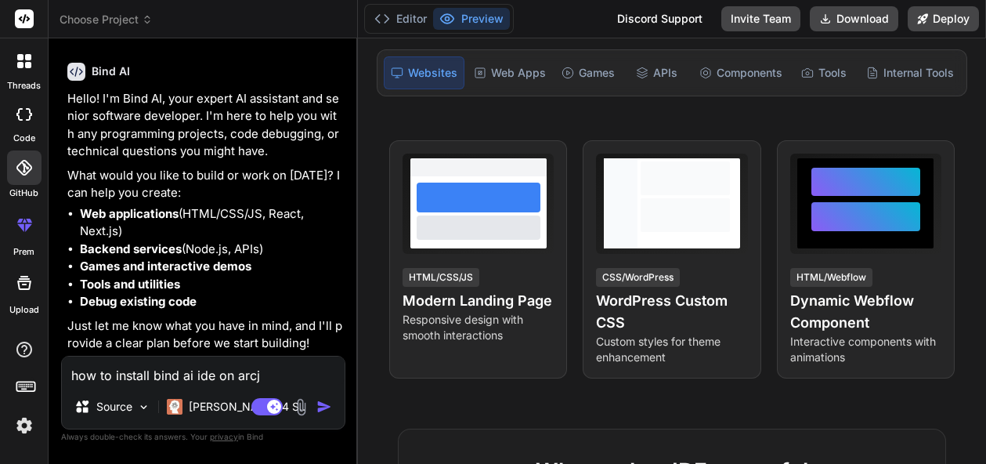
type textarea "x"
type textarea "how to install bind ai ide on arcg"
type textarea "x"
type textarea "how to install bind ai ide on arc"
type textarea "x"
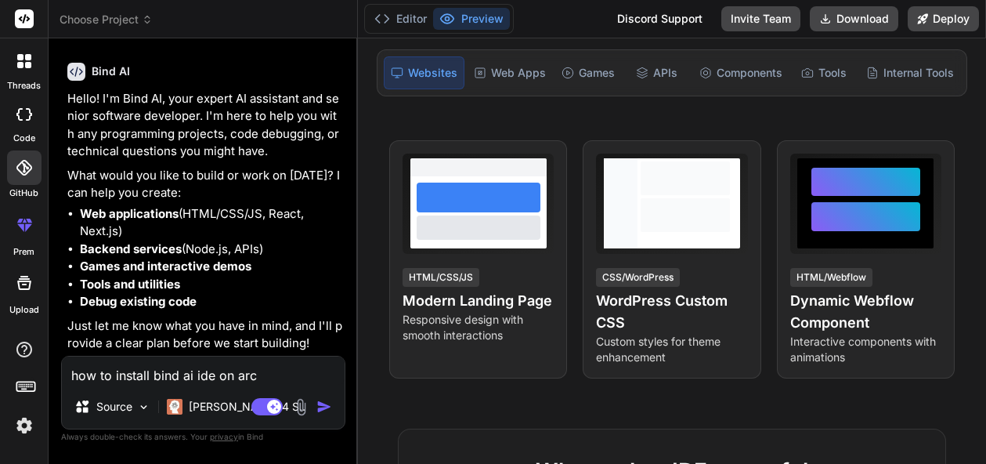
type textarea "how to install bind ai ide on arch"
type textarea "x"
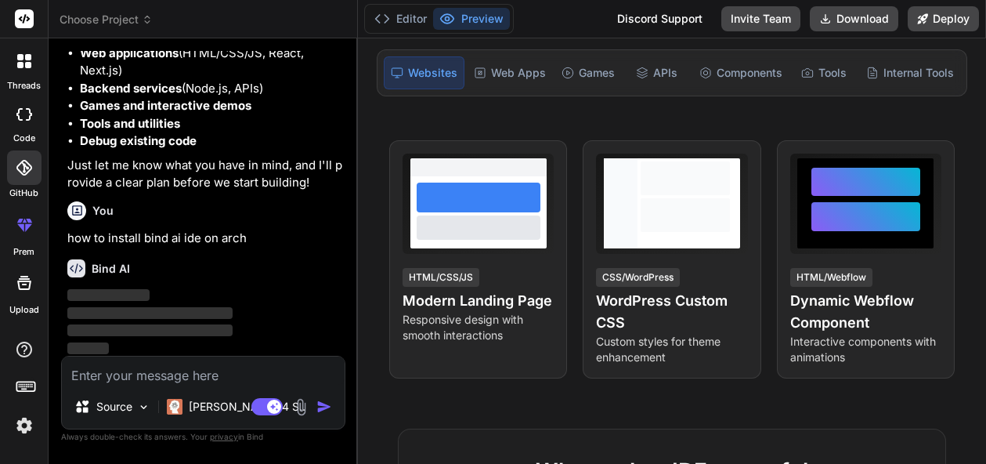
scroll to position [215, 0]
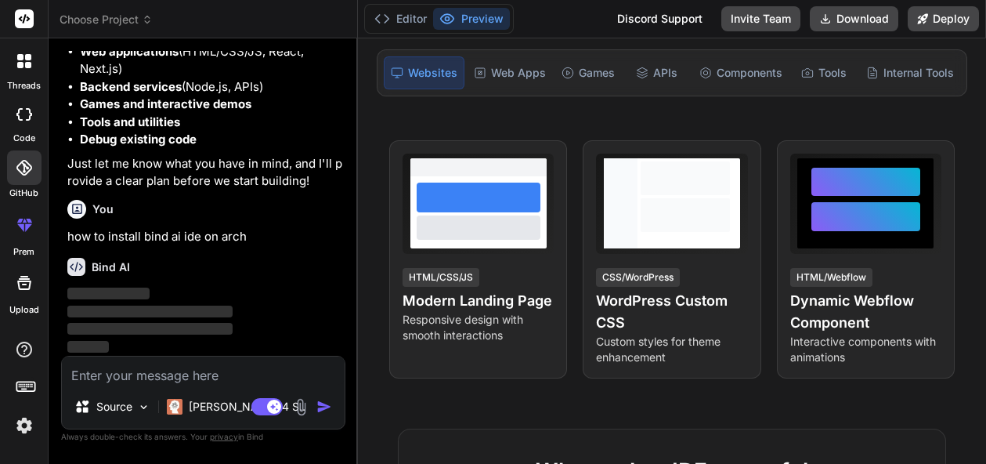
click at [620, 74] on div "Websites Web Apps Games APIs Components Tools Internal Tools" at bounding box center [672, 72] width 591 height 47
click at [601, 73] on div "Games" at bounding box center [588, 72] width 66 height 33
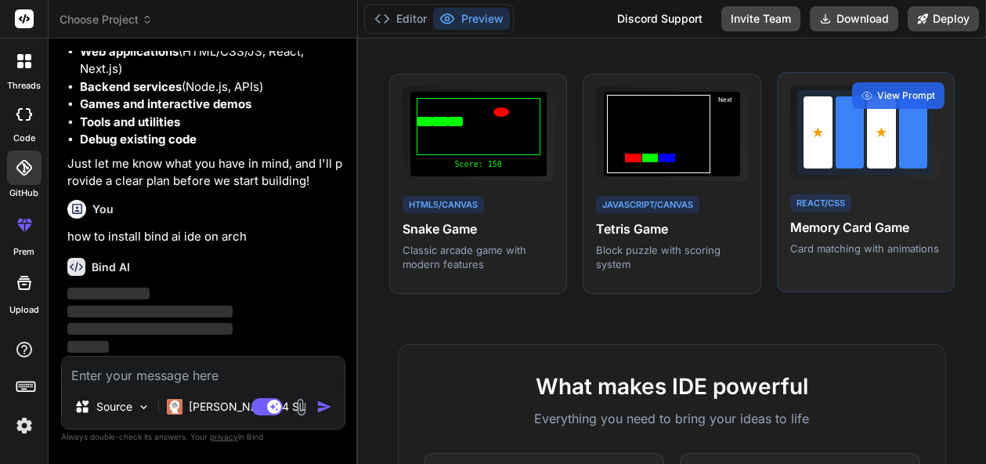
scroll to position [188, 0]
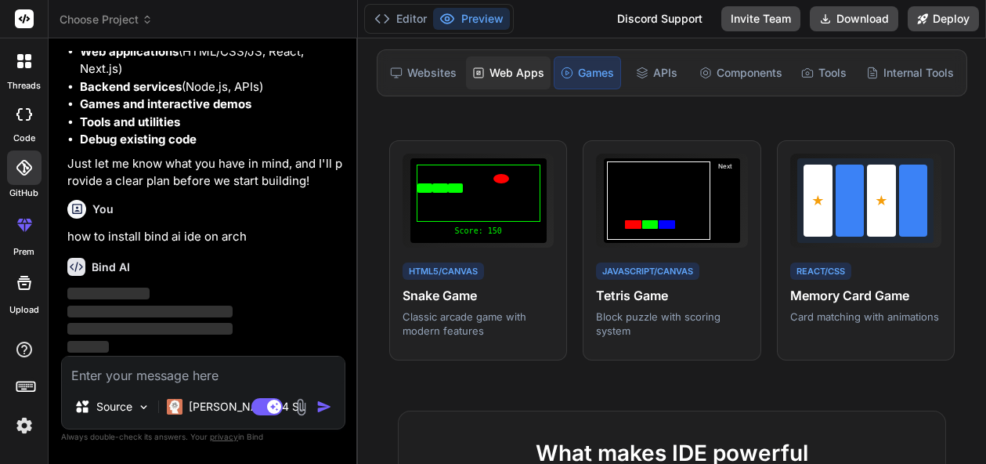
click at [508, 76] on div "Web Apps" at bounding box center [508, 72] width 85 height 33
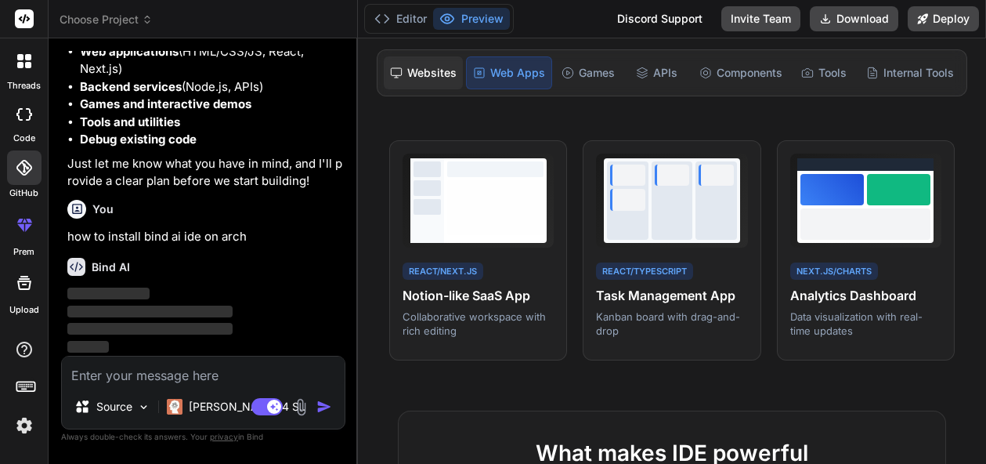
click at [449, 67] on div "Websites" at bounding box center [423, 72] width 79 height 33
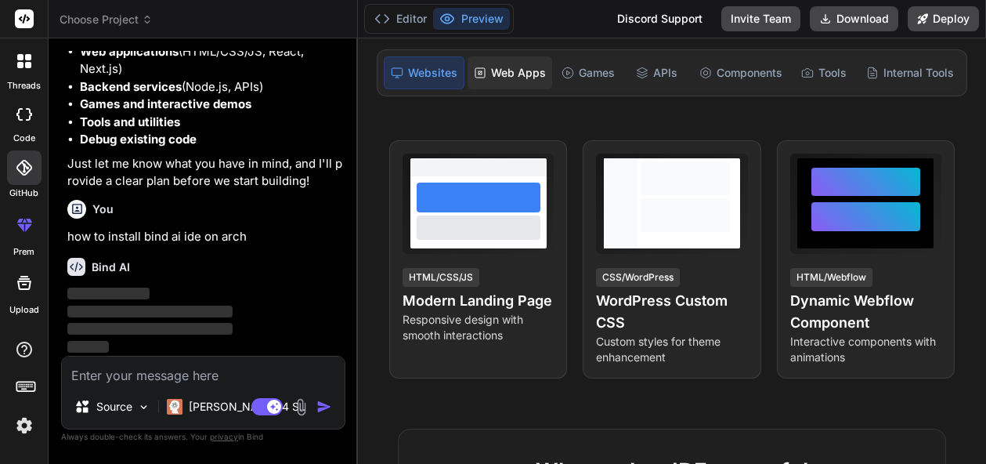
click at [493, 67] on div "Web Apps" at bounding box center [510, 72] width 85 height 33
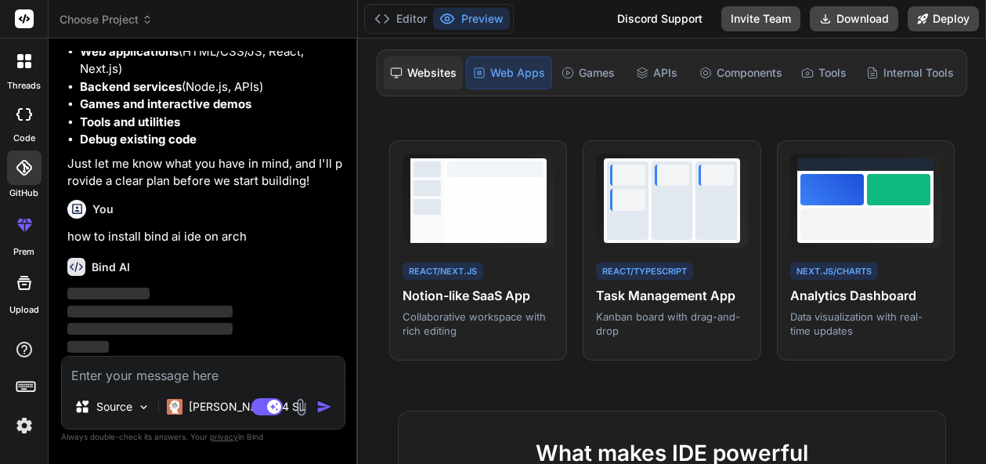
click at [445, 68] on div "Websites" at bounding box center [423, 72] width 79 height 33
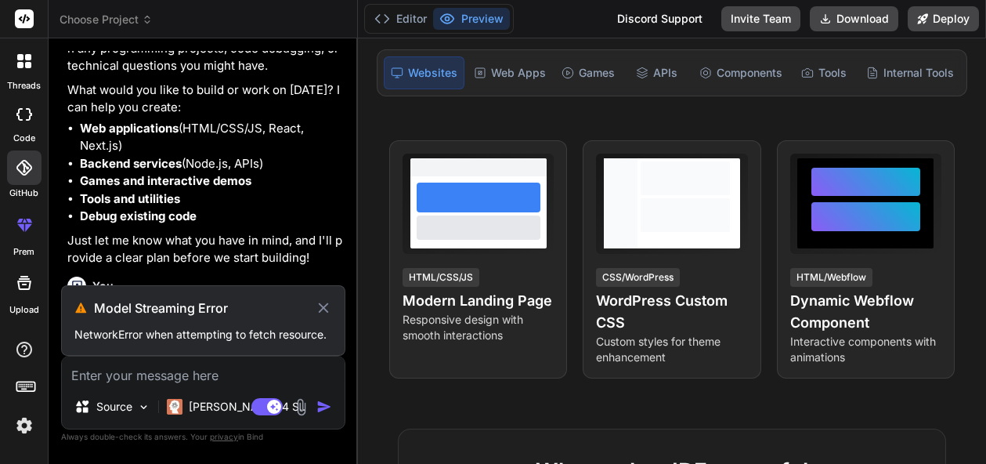
scroll to position [175, 0]
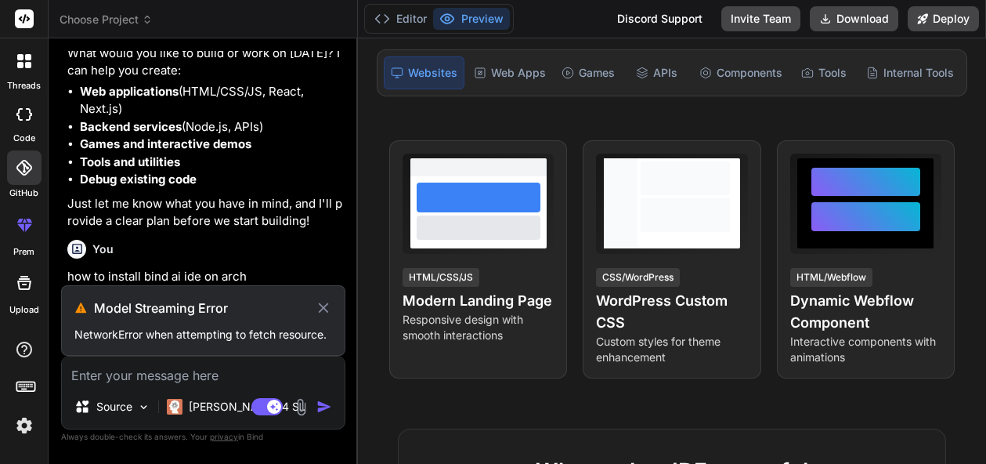
click at [327, 302] on icon at bounding box center [323, 307] width 17 height 19
type textarea "x"
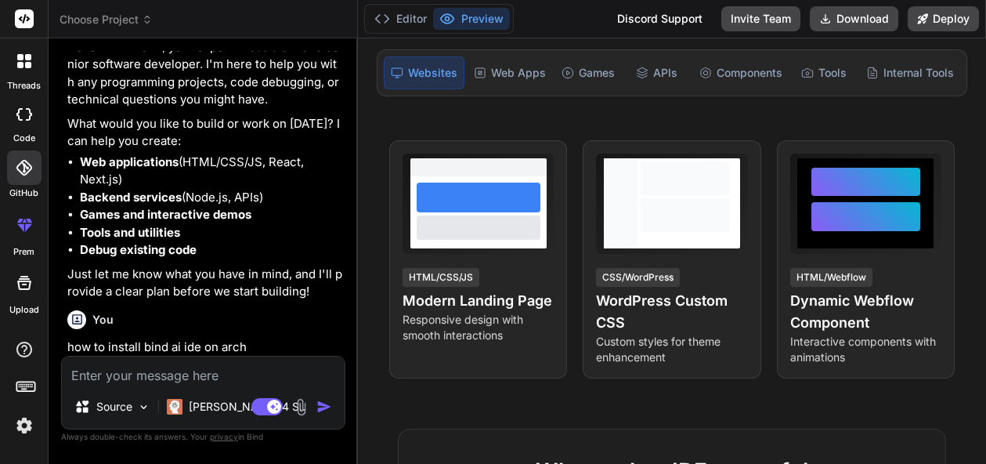
drag, startPoint x: 169, startPoint y: 326, endPoint x: 172, endPoint y: 345, distance: 19.1
click at [168, 327] on div "You" at bounding box center [204, 319] width 275 height 19
drag, startPoint x: 172, startPoint y: 345, endPoint x: 199, endPoint y: 344, distance: 26.6
click at [173, 345] on p "how to install bind ai ide on arch" at bounding box center [204, 347] width 275 height 18
click at [244, 340] on p "how to install bind ai ide on arch" at bounding box center [204, 347] width 275 height 18
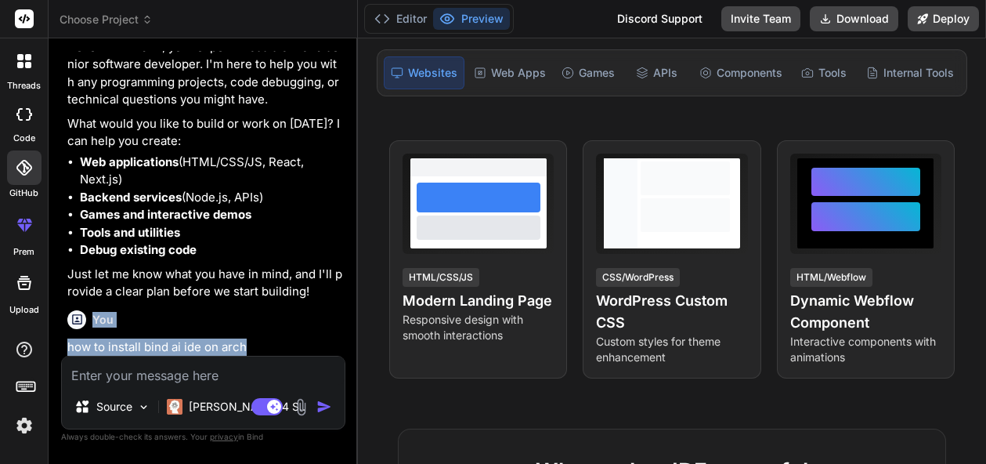
drag, startPoint x: 255, startPoint y: 343, endPoint x: 75, endPoint y: 331, distance: 179.8
click at [75, 331] on div "You how to install bind ai ide on arch" at bounding box center [204, 330] width 275 height 52
click at [75, 337] on div "You how to install bind ai ide on arch" at bounding box center [204, 330] width 275 height 52
drag, startPoint x: 59, startPoint y: 342, endPoint x: 67, endPoint y: 355, distance: 15.4
click at [67, 355] on div "Bind AI Web Search Created with Pixso. Code Generator You hello Bind AI Hello! …" at bounding box center [203, 250] width 309 height 425
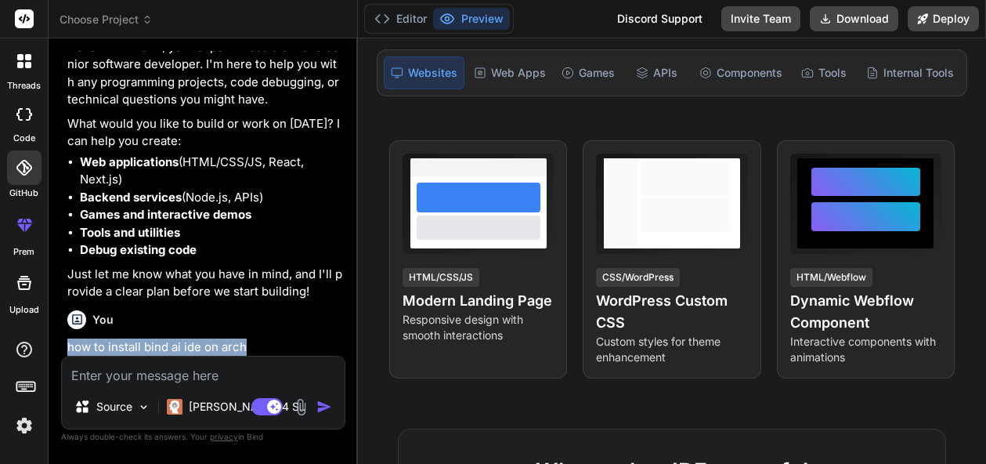
copy p "how to install bind ai ide on arch"
click at [110, 374] on textarea at bounding box center [203, 370] width 283 height 28
paste textarea "how to install bind ai ide on arch"
type textarea "how to install bind ai ide on arch"
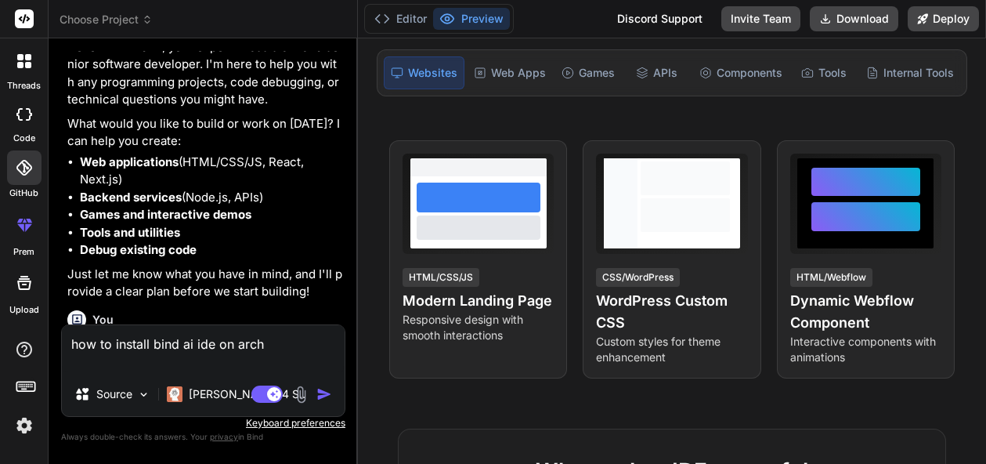
type textarea "x"
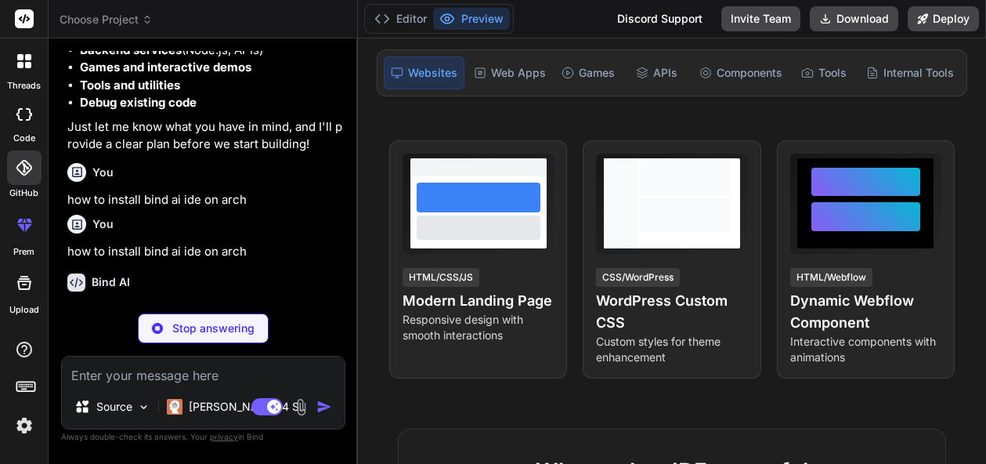
scroll to position [252, 0]
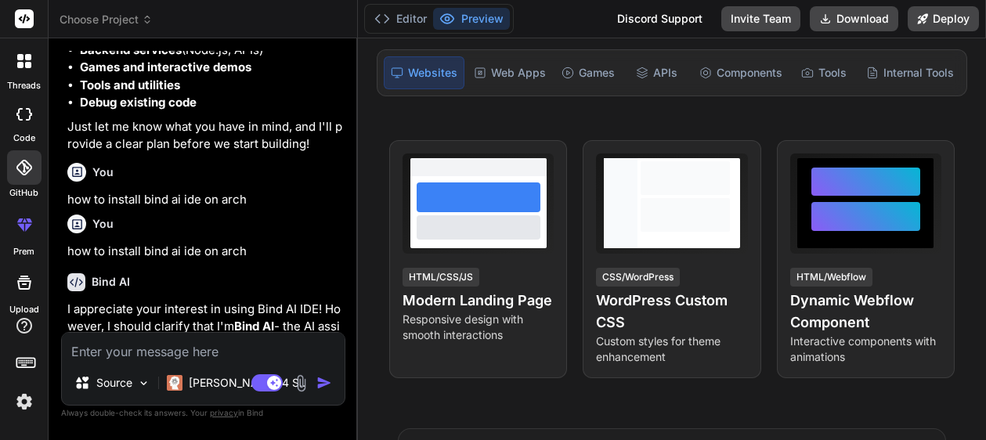
type textarea "x"
